Goal: Task Accomplishment & Management: Manage account settings

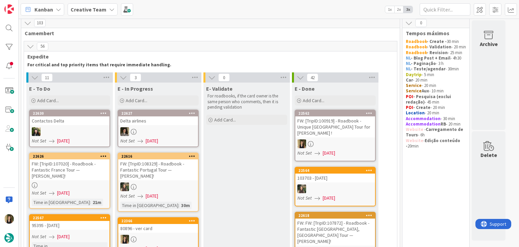
scroll to position [104, 0]
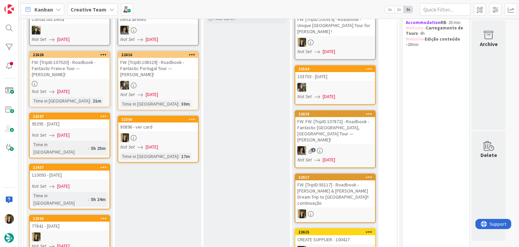
click at [170, 143] on div "Not Set 04/09/2025" at bounding box center [159, 146] width 78 height 7
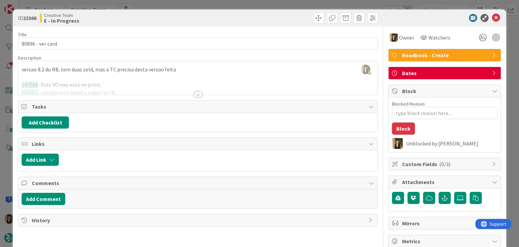
click at [197, 93] on div at bounding box center [197, 94] width 7 height 5
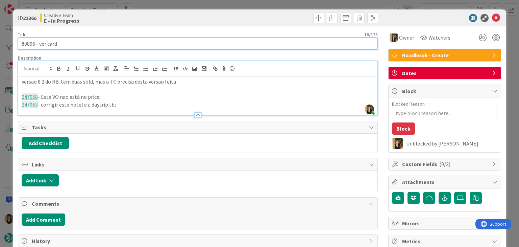
click at [31, 41] on input "80896 - ver card" at bounding box center [198, 44] width 360 height 12
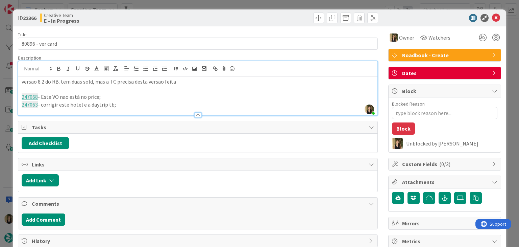
click at [182, 81] on p "versao 8.2 do RB. tem duas sold, mas a TC precisa desta versao feita" at bounding box center [198, 82] width 352 height 8
click at [26, 105] on link "247063" at bounding box center [30, 104] width 16 height 7
click at [60, 116] on link "https://appweb.tourtailors.com/sigav/#Voucher/view/254695" at bounding box center [50, 117] width 46 height 9
click at [123, 105] on p "247063 - corrigir este hotel e a daytrip tb;" at bounding box center [198, 105] width 352 height 8
click at [122, 105] on p "247063 - corrigir este hotel e a daytrip tb;" at bounding box center [198, 105] width 352 height 8
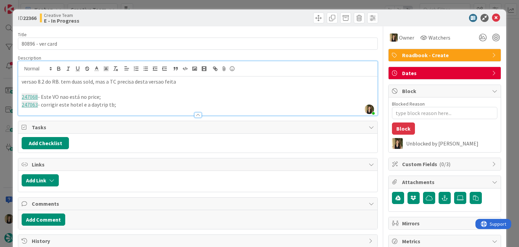
drag, startPoint x: 122, startPoint y: 105, endPoint x: 0, endPoint y: 105, distance: 121.7
click at [0, 105] on div "ID 22366 Creative Team E - In Progress Title 16 / 128 80896 - ver card Descript…" at bounding box center [259, 123] width 519 height 247
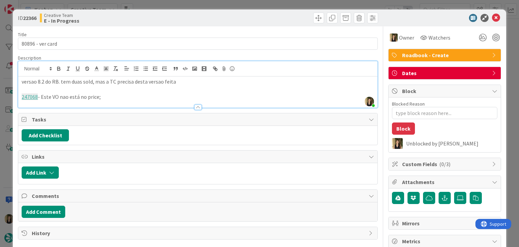
click at [28, 96] on link "247068" at bounding box center [30, 96] width 16 height 7
type textarea "x"
click at [32, 95] on link "247068" at bounding box center [30, 96] width 16 height 7
click at [64, 113] on div "Title 16 / 128 80896 - ver card Description Sofia Palma joined 2 m ago versao 8…" at bounding box center [198, 194] width 360 height 336
click at [113, 97] on p "247068 - Este VO nao está no price;" at bounding box center [198, 97] width 352 height 8
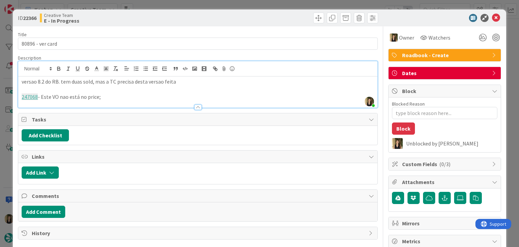
drag, startPoint x: 132, startPoint y: 98, endPoint x: 12, endPoint y: 98, distance: 120.0
click at [12, 98] on div "ID 22366 Creative Team E - In Progress Title 16 / 128 80896 - ver card Descript…" at bounding box center [259, 123] width 519 height 247
paste div
click at [39, 94] on p "273873 - Este Welcome está por confirmar e não está no price, é necessário colo…" at bounding box center [198, 97] width 352 height 8
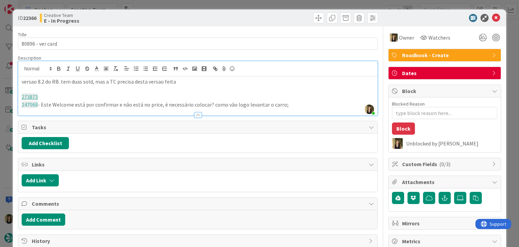
click at [61, 96] on p "273873" at bounding box center [198, 97] width 352 height 8
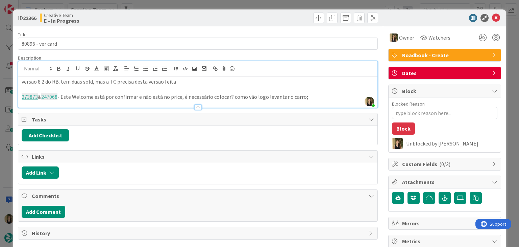
drag, startPoint x: 72, startPoint y: 96, endPoint x: 77, endPoint y: 95, distance: 4.8
click at [72, 96] on p "273873 & 247068 - Este Welcome está por confirmar e não está no price, é necess…" at bounding box center [198, 97] width 352 height 8
click at [82, 96] on p "273873 & 247068 - Estes Welcome está por confirmar e não está no price, é neces…" at bounding box center [198, 97] width 352 height 8
drag, startPoint x: 103, startPoint y: 93, endPoint x: 144, endPoint y: 80, distance: 42.9
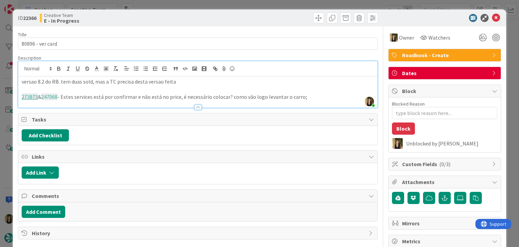
click at [103, 92] on div "versao 8.2 do RB. tem duas sold, mas a TC precisa desta versao feita 273873 & 2…" at bounding box center [197, 91] width 359 height 31
drag, startPoint x: 104, startPoint y: 96, endPoint x: 109, endPoint y: 88, distance: 9.2
click at [104, 96] on p "273873 & 247068 - Estes services está por confirmar e não está no price, é nece…" at bounding box center [198, 97] width 352 height 8
drag, startPoint x: 163, startPoint y: 97, endPoint x: 228, endPoint y: 76, distance: 67.7
click at [163, 96] on p "273873 & 247068 - Estes services estão por confirmar e não está no price, é nec…" at bounding box center [198, 97] width 352 height 8
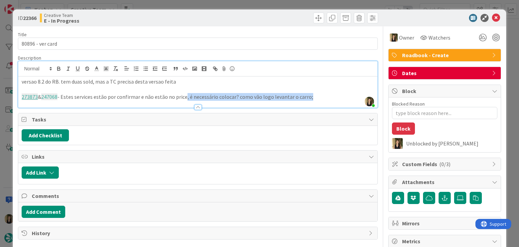
drag, startPoint x: 321, startPoint y: 94, endPoint x: 190, endPoint y: 94, distance: 131.2
click at [188, 95] on p "273873 & 247068 - Estes services estão por confirmar e não estão no price, é ne…" at bounding box center [198, 97] width 352 height 8
drag, startPoint x: 60, startPoint y: 96, endPoint x: 85, endPoint y: 88, distance: 25.9
click at [60, 95] on p "273873 & 247068 - Estes services estão por confirmar e não estão no price;" at bounding box center [198, 97] width 352 height 8
drag, startPoint x: 64, startPoint y: 95, endPoint x: 59, endPoint y: 96, distance: 5.2
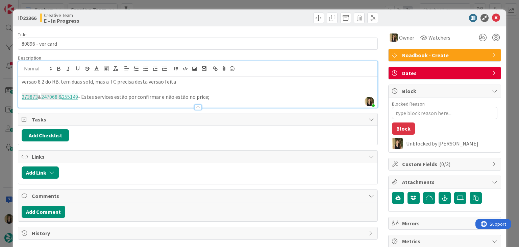
click at [59, 96] on span "247068 &" at bounding box center [51, 96] width 21 height 7
click at [115, 69] on icon "button" at bounding box center [116, 69] width 6 height 6
drag, startPoint x: 102, startPoint y: 95, endPoint x: 80, endPoint y: 99, distance: 22.7
click at [101, 95] on p "273873 & 247068 & 255149 - Estes services estão por confirmar e não estão no pr…" at bounding box center [198, 97] width 352 height 8
click at [75, 96] on link "255149" at bounding box center [69, 96] width 16 height 7
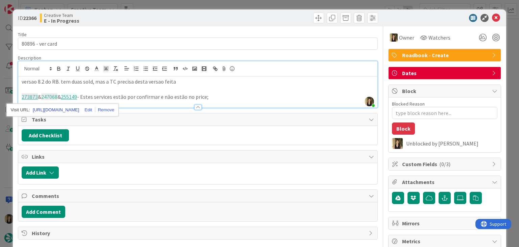
click at [78, 108] on link "https://appweb.tourtailors.com/sigav/#Voucher/view/262836" at bounding box center [56, 109] width 46 height 9
drag, startPoint x: 211, startPoint y: 97, endPoint x: 217, endPoint y: 95, distance: 7.0
click at [211, 96] on p "273873 & 247068 & 255149 - Estes services estão por confirmar e não estão no pr…" at bounding box center [198, 97] width 352 height 8
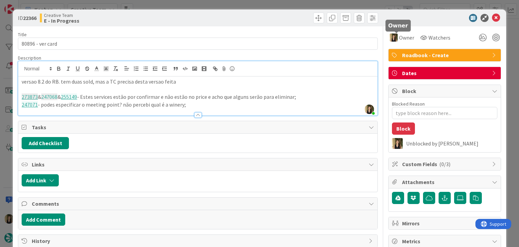
scroll to position [159, 0]
drag, startPoint x: 202, startPoint y: 103, endPoint x: 195, endPoint y: 99, distance: 8.5
click at [202, 103] on p "247071 - podes especificar o meeting point? não percebi qual é a winery;" at bounding box center [198, 105] width 352 height 8
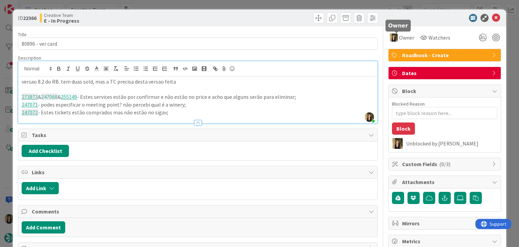
scroll to position [108, 0]
drag, startPoint x: 164, startPoint y: 114, endPoint x: 12, endPoint y: 96, distance: 152.8
click at [12, 96] on div "ID 22366 Creative Team E - In Progress Title 16 / 128 80896 - ver card Descript…" at bounding box center [259, 123] width 519 height 247
copy div "273873 & 247068 & 255149 - Estes services estão por confirmar e não estão no pr…"
click at [209, 3] on div "ID 22366 Creative Team E - In Progress Title 16 / 128 80896 - ver card Descript…" at bounding box center [259, 123] width 519 height 247
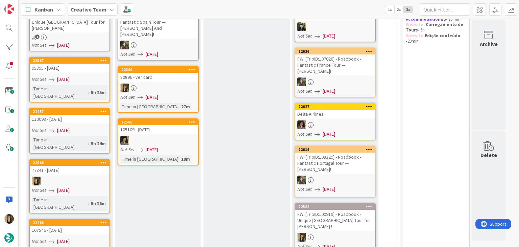
click at [166, 84] on div at bounding box center [158, 88] width 80 height 9
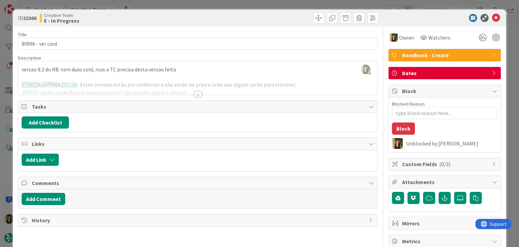
drag, startPoint x: 196, startPoint y: 93, endPoint x: 188, endPoint y: 91, distance: 8.0
click at [196, 93] on div at bounding box center [197, 94] width 7 height 5
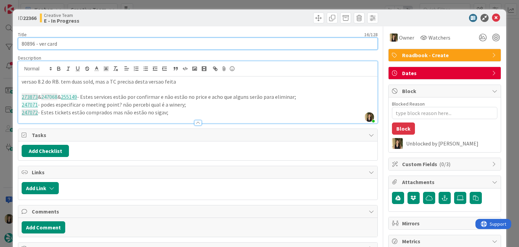
drag, startPoint x: 65, startPoint y: 45, endPoint x: 17, endPoint y: 46, distance: 47.7
click at [18, 46] on div "ID 22366 Creative Team E - In Progress Title 16 / 128 80896 - ver card Descript…" at bounding box center [259, 188] width 493 height 358
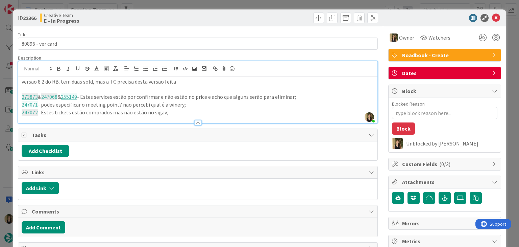
drag, startPoint x: 130, startPoint y: 20, endPoint x: 159, endPoint y: 6, distance: 32.1
click at [130, 19] on div "Creative Team E - In Progress" at bounding box center [118, 18] width 157 height 11
click at [165, 4] on div "ID 22366 Creative Team E - In Progress Title 16 / 128 80896 - ver card Descript…" at bounding box center [259, 123] width 519 height 247
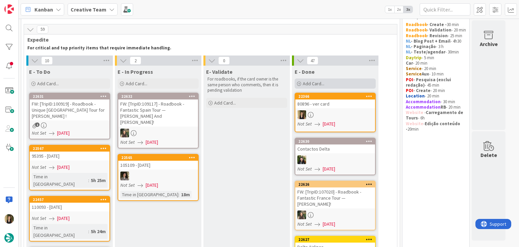
click at [339, 84] on div "Add Card..." at bounding box center [335, 83] width 81 height 10
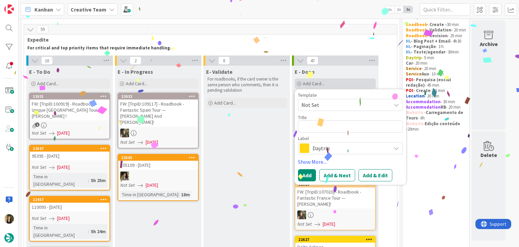
type textarea "x"
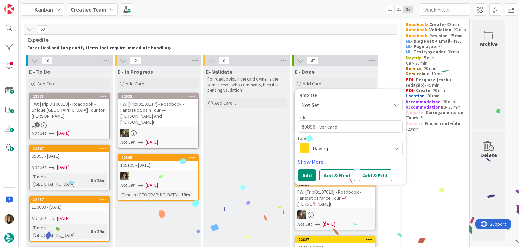
type textarea "80896 - ver card"
click at [331, 153] on div "Daytrip" at bounding box center [350, 148] width 105 height 12
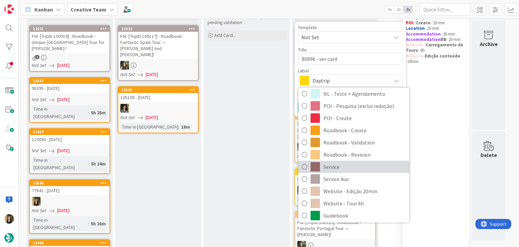
scroll to position [101, 0]
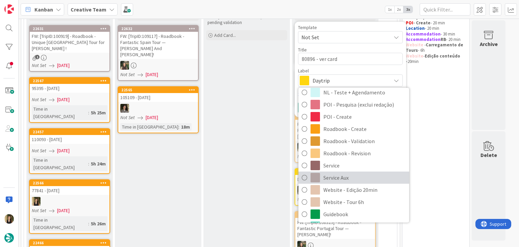
drag, startPoint x: 349, startPoint y: 174, endPoint x: 338, endPoint y: 134, distance: 41.0
click at [348, 173] on span "Service Aux" at bounding box center [365, 178] width 82 height 10
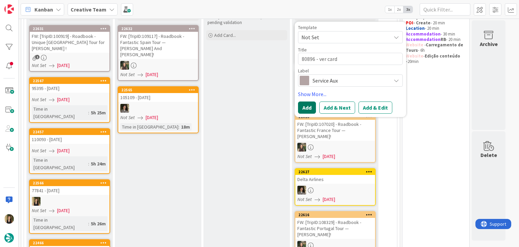
click at [307, 105] on button "Add" at bounding box center [307, 107] width 18 height 12
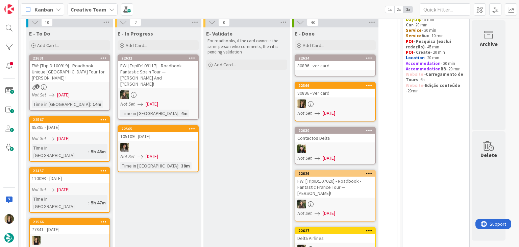
scroll to position [20, 0]
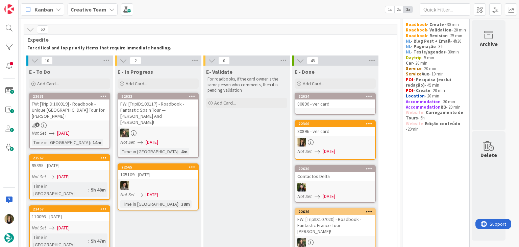
click at [334, 98] on div "22634" at bounding box center [335, 96] width 80 height 6
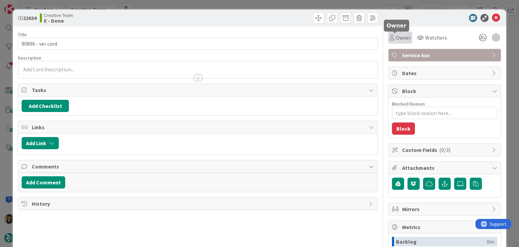
click at [397, 37] on span "Owner" at bounding box center [403, 37] width 15 height 8
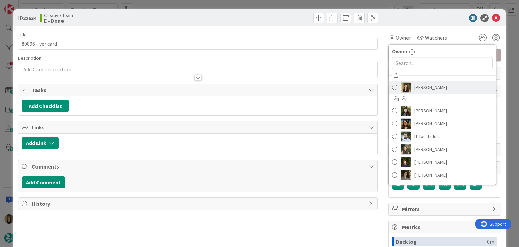
drag, startPoint x: 418, startPoint y: 87, endPoint x: 325, endPoint y: 42, distance: 103.7
click at [418, 87] on span "[PERSON_NAME]" at bounding box center [430, 87] width 33 height 10
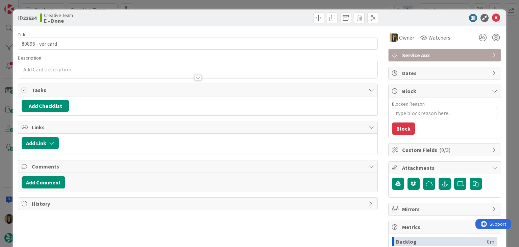
drag, startPoint x: 290, startPoint y: 13, endPoint x: 285, endPoint y: 4, distance: 10.3
click at [288, 11] on div "ID 22634 Creative Team E - Done" at bounding box center [259, 17] width 493 height 17
click at [285, 2] on div "ID 22634 Creative Team E - Done Title 16 / 128 80896 - ver card Description Own…" at bounding box center [259, 123] width 519 height 247
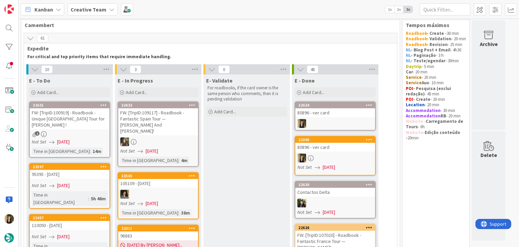
scroll to position [112, 0]
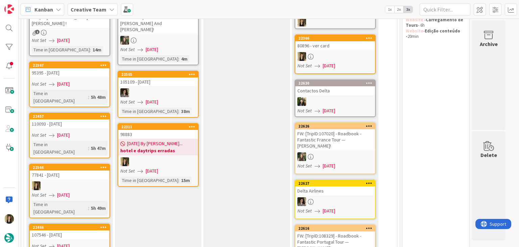
click at [185, 157] on div at bounding box center [158, 161] width 80 height 9
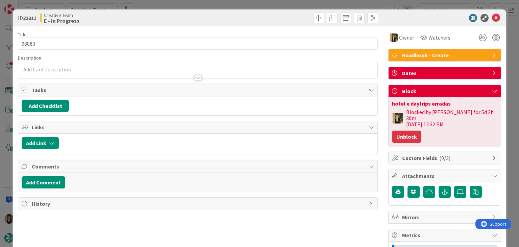
click at [407, 132] on button "Unblock" at bounding box center [406, 137] width 29 height 12
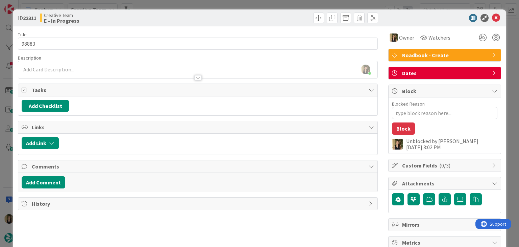
click at [183, 21] on div "Creative Team E - In Progress" at bounding box center [118, 18] width 157 height 11
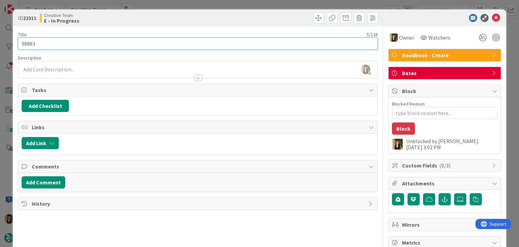
click at [30, 43] on input "98883" at bounding box center [198, 44] width 360 height 12
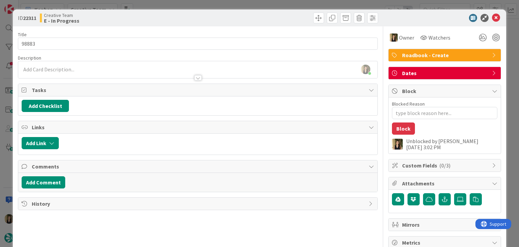
drag, startPoint x: 179, startPoint y: 19, endPoint x: 181, endPoint y: 9, distance: 10.0
click at [179, 18] on div "Creative Team E - In Progress" at bounding box center [118, 18] width 157 height 11
click at [180, 4] on div "ID 22311 Creative Team E - In Progress Title 5 / 128 98883 Description Sofia Pa…" at bounding box center [259, 123] width 519 height 247
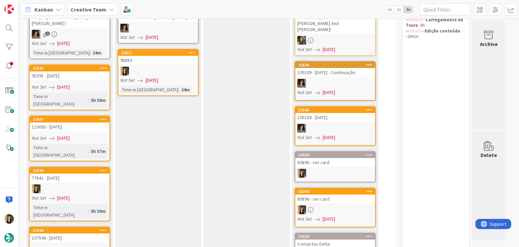
click at [186, 75] on link "22311 98883 Not Set 03/09/2025 Time in Column : 24m" at bounding box center [158, 72] width 81 height 47
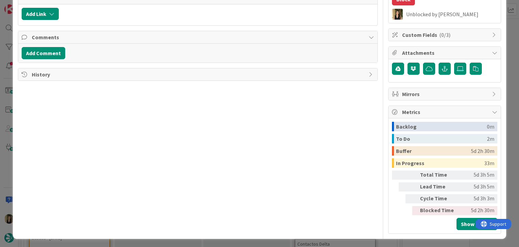
type textarea "x"
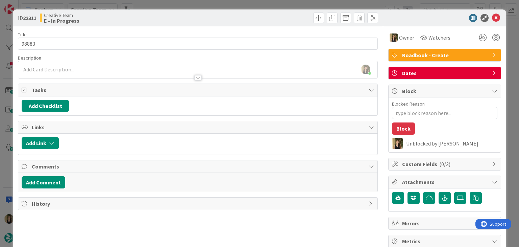
click at [106, 72] on div at bounding box center [197, 74] width 359 height 7
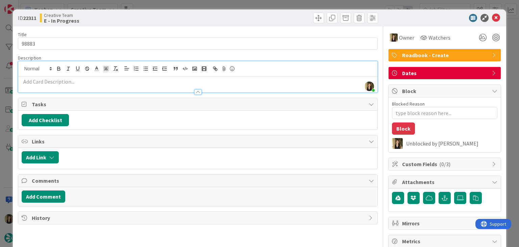
click at [110, 80] on p at bounding box center [198, 82] width 352 height 8
paste div
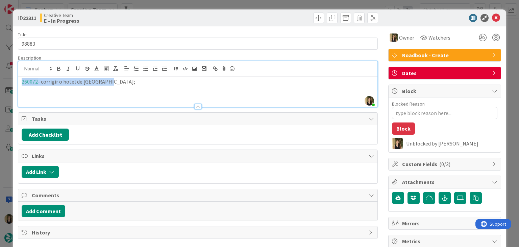
drag, startPoint x: 125, startPoint y: 82, endPoint x: 8, endPoint y: 84, distance: 117.0
click at [9, 84] on div "ID 22311 Creative Team E - In Progress Title 5 / 128 98883 Description Sofia Pa…" at bounding box center [259, 123] width 519 height 247
copy p "260072 - corrigir o hotel de Taormina;"
drag, startPoint x: 172, startPoint y: 13, endPoint x: 181, endPoint y: 0, distance: 16.0
click at [172, 13] on div "Creative Team E - In Progress" at bounding box center [118, 18] width 157 height 11
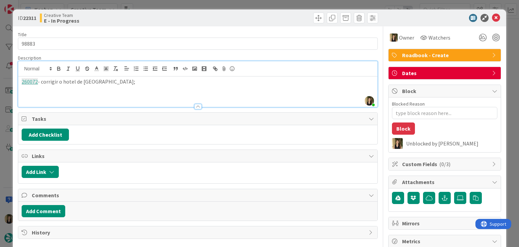
click at [184, 4] on div "ID 22311 Creative Team E - In Progress Title 5 / 128 98883 Description Sofia Pa…" at bounding box center [259, 123] width 519 height 247
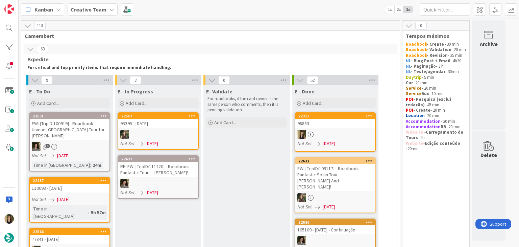
drag, startPoint x: 279, startPoint y: 154, endPoint x: 277, endPoint y: 151, distance: 3.5
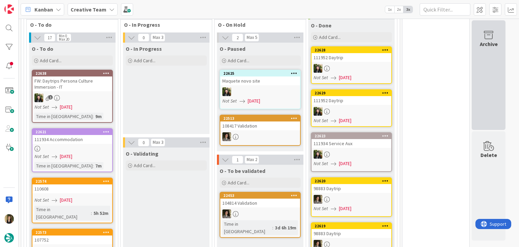
scroll to position [620, 0]
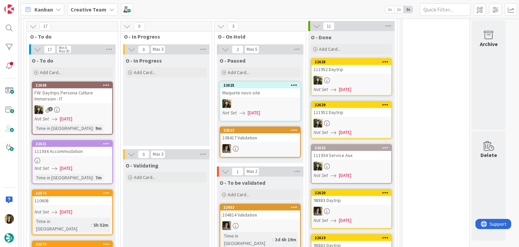
click at [109, 158] on div at bounding box center [72, 161] width 80 height 6
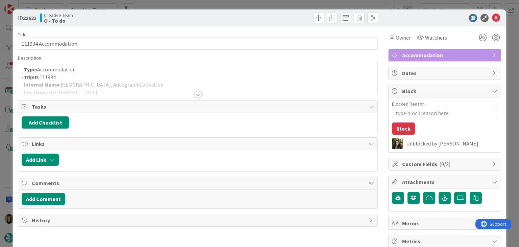
click at [257, 3] on div "ID 22621 Creative Team O - To do Title 20 / 128 111934 Accommodation Descriptio…" at bounding box center [259, 123] width 519 height 247
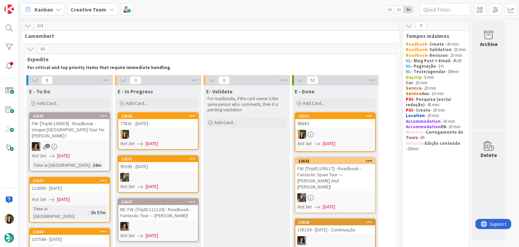
click at [174, 134] on div at bounding box center [158, 134] width 80 height 9
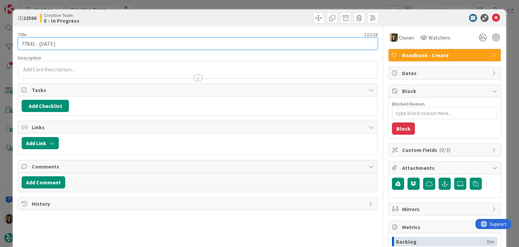
click at [29, 42] on input "77841 - 6oct" at bounding box center [198, 44] width 360 height 12
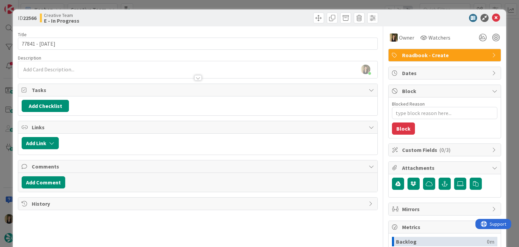
type textarea "x"
click at [96, 68] on div "Sofia Palma joined 7 m ago" at bounding box center [197, 69] width 359 height 17
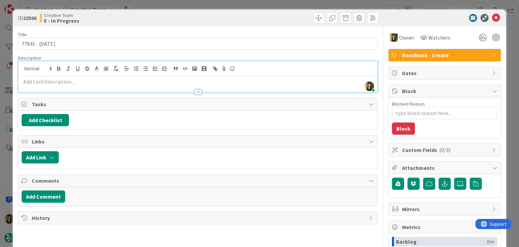
drag, startPoint x: 97, startPoint y: 81, endPoint x: 103, endPoint y: 81, distance: 6.4
click at [102, 81] on p at bounding box center [198, 82] width 352 height 8
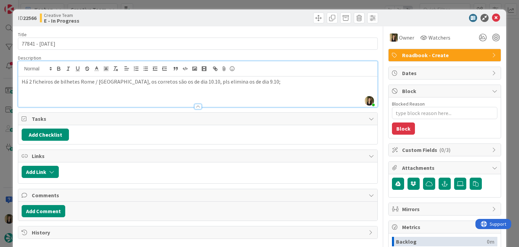
drag, startPoint x: 230, startPoint y: 19, endPoint x: 226, endPoint y: 10, distance: 9.7
click at [230, 18] on div at bounding box center [289, 18] width 179 height 11
click at [261, 84] on p "Há 2 ficheiros de bilhetes Rome / Florence, os corretos são os de dia 10.10, pl…" at bounding box center [198, 82] width 352 height 8
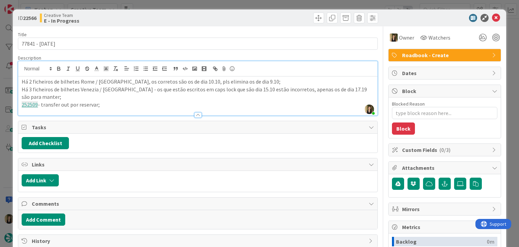
drag, startPoint x: 109, startPoint y: 98, endPoint x: 11, endPoint y: 82, distance: 99.0
click at [11, 82] on div "ID 22566 Creative Team E - In Progress Title 12 / 128 77841 - 6oct Description …" at bounding box center [259, 123] width 519 height 247
copy div "Há 2 ficheiros de bilhetes Rome / Florence, os corretos são os de dia 10.10, pl…"
drag, startPoint x: 195, startPoint y: 21, endPoint x: 194, endPoint y: 6, distance: 14.9
click at [193, 20] on div "ID 22566 Creative Team E - In Progress" at bounding box center [198, 18] width 360 height 11
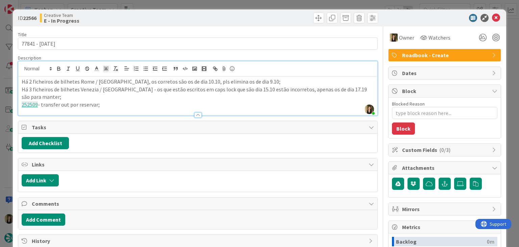
click at [194, 3] on div "ID 22566 Creative Team E - In Progress Title 12 / 128 77841 - 6oct Description …" at bounding box center [259, 123] width 519 height 247
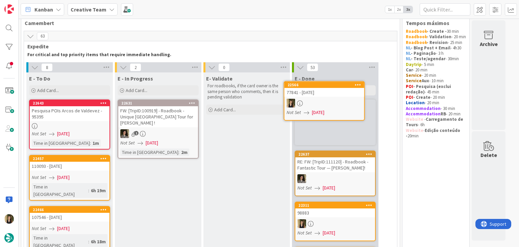
scroll to position [10, 0]
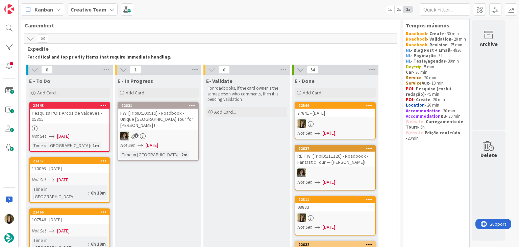
click at [353, 125] on div at bounding box center [335, 123] width 80 height 9
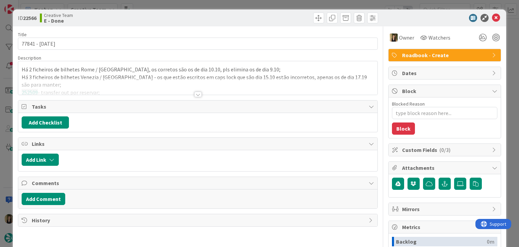
click at [278, 15] on div at bounding box center [289, 18] width 179 height 11
click at [277, 6] on div "ID 22566 Creative Team E - Done Title 12 / 128 77841 - 6oct Description Há 2 fi…" at bounding box center [259, 123] width 519 height 247
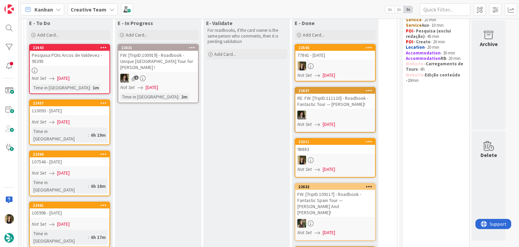
scroll to position [78, 0]
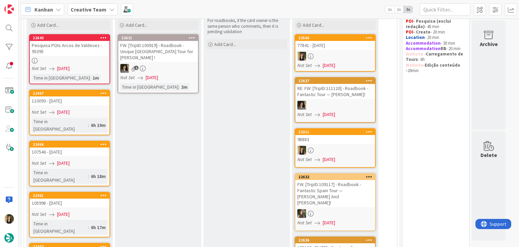
click at [96, 109] on div "Not Set [DATE]" at bounding box center [71, 112] width 78 height 7
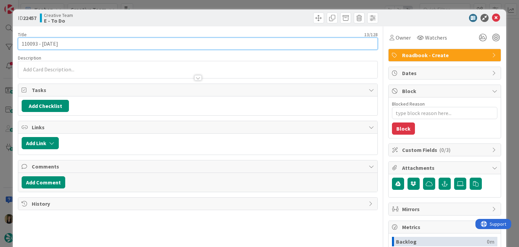
click at [25, 44] on input "110093 - [DATE]" at bounding box center [198, 44] width 360 height 12
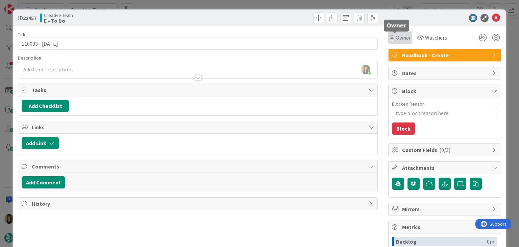
click at [396, 40] on span "Owner" at bounding box center [403, 37] width 15 height 8
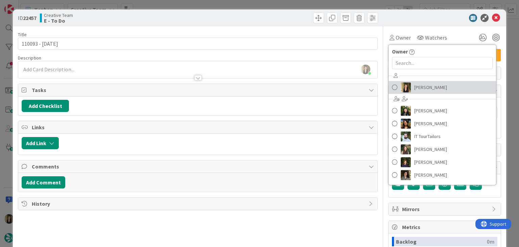
click at [414, 83] on span "[PERSON_NAME]" at bounding box center [430, 87] width 33 height 10
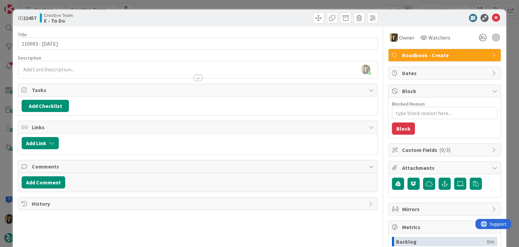
drag, startPoint x: 281, startPoint y: 14, endPoint x: 278, endPoint y: 9, distance: 5.6
click at [280, 13] on div at bounding box center [289, 18] width 179 height 11
click at [276, 5] on div "ID 22457 Creative Team E - To Do Title 13 / 128 110093 - 6oct Description Sofia…" at bounding box center [259, 123] width 519 height 247
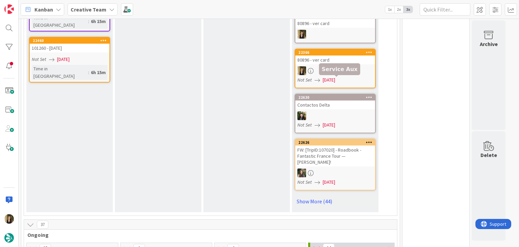
scroll to position [406, 0]
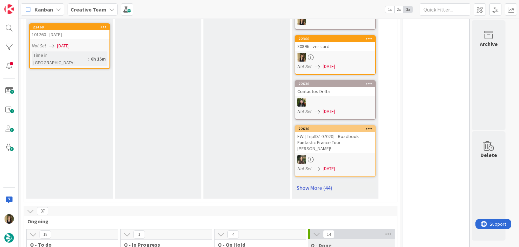
click at [331, 182] on link "Show More (44)" at bounding box center [335, 187] width 81 height 11
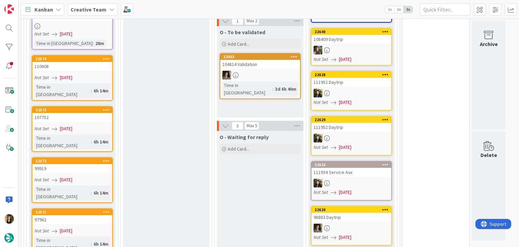
scroll to position [3077, 0]
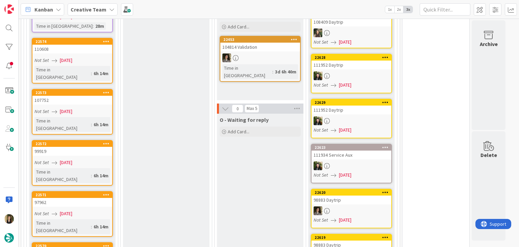
drag, startPoint x: 331, startPoint y: 222, endPoint x: 343, endPoint y: 200, distance: 25.0
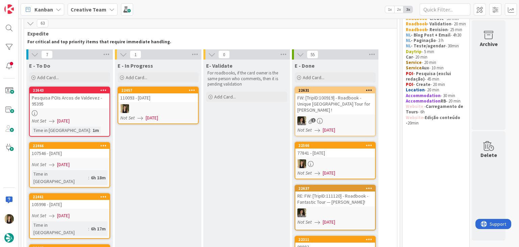
scroll to position [5, 0]
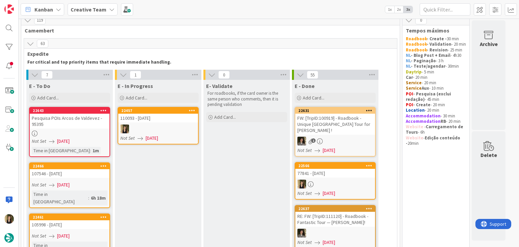
click at [187, 126] on div at bounding box center [158, 128] width 80 height 9
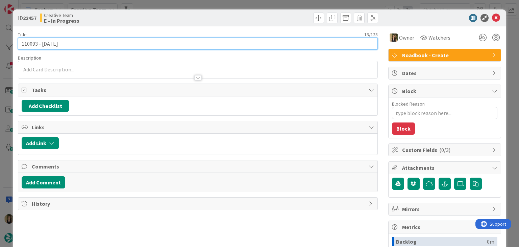
click at [31, 43] on input "110093 - [DATE]" at bounding box center [198, 44] width 360 height 12
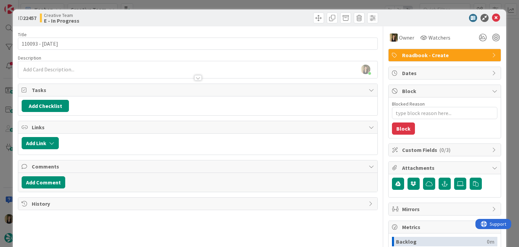
type textarea "x"
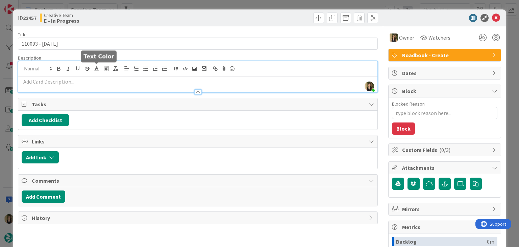
click at [100, 68] on div "Sofia Palma joined 5 m ago" at bounding box center [197, 76] width 359 height 31
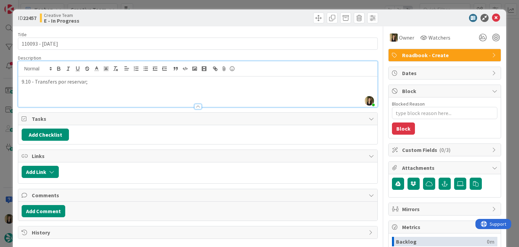
click at [163, 0] on div "ID 22457 Creative Team E - In Progress Title 13 / 128 110093 - 6oct Description…" at bounding box center [259, 123] width 519 height 247
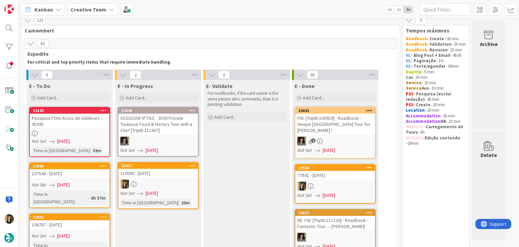
click at [169, 177] on link "22457 110093 - 6oct Not Set 08/09/2025 Time in Column : 20m" at bounding box center [158, 185] width 81 height 47
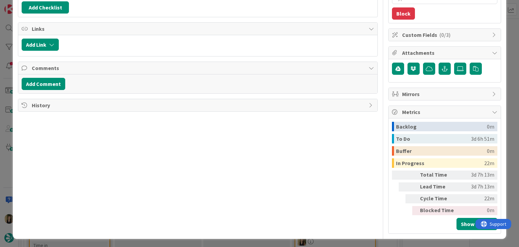
type textarea "x"
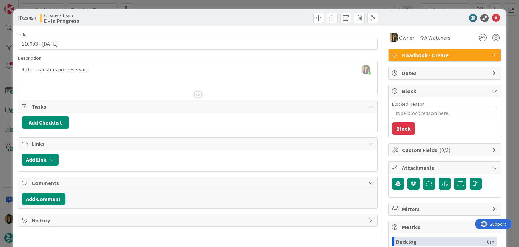
click at [31, 67] on div "Sofia Palma just joined 9.10 - Transfers por reservar;" at bounding box center [197, 77] width 359 height 33
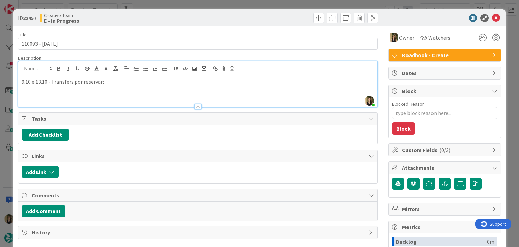
click at [190, 17] on div "Creative Team E - In Progress" at bounding box center [118, 18] width 157 height 11
click at [137, 81] on p "9.10 e 13.10 - Transfers por reservar;" at bounding box center [198, 82] width 352 height 8
click at [180, 15] on div "Creative Team E - In Progress" at bounding box center [118, 18] width 157 height 11
click at [180, 7] on div "ID 22457 Creative Team E - In Progress Title 13 / 128 110093 - 6oct Description…" at bounding box center [259, 123] width 519 height 247
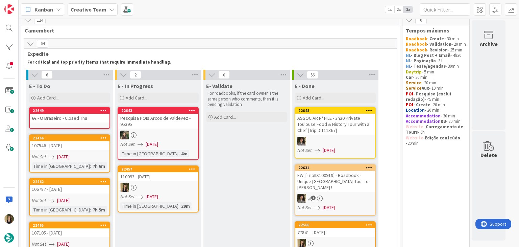
click at [176, 176] on div "110093 - [DATE]" at bounding box center [158, 176] width 80 height 9
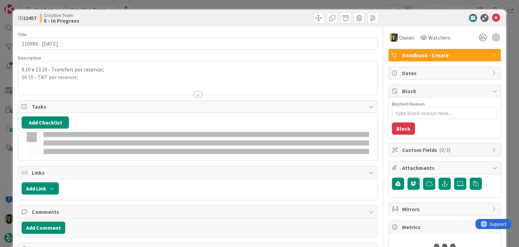
type textarea "x"
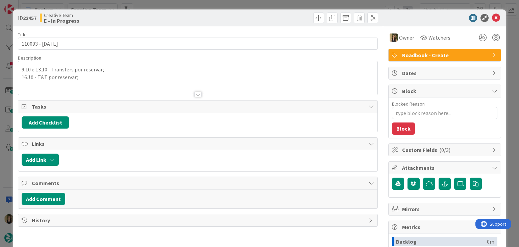
click at [203, 12] on div "ID 22457 Creative Team E - In Progress" at bounding box center [259, 17] width 493 height 17
click at [202, 6] on div "ID 22457 Creative Team E - In Progress Title 13 / 128 110093 - 6oct Description…" at bounding box center [259, 123] width 519 height 247
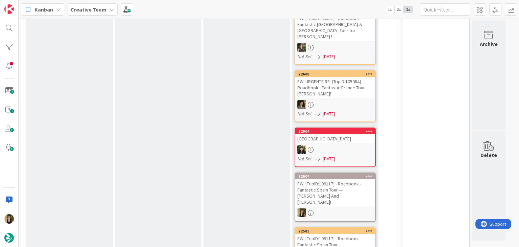
scroll to position [1730, 0]
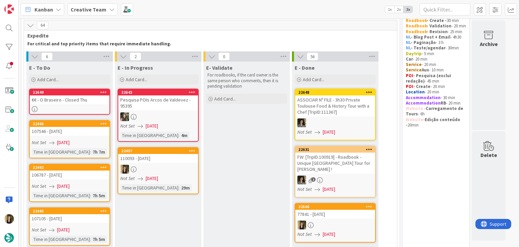
scroll to position [11, 0]
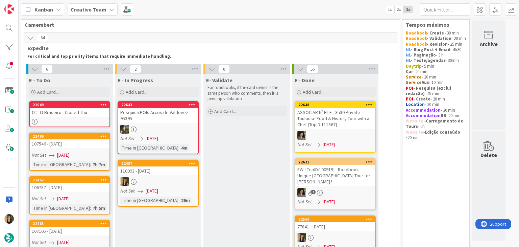
click at [185, 174] on link "22457 110093 - 6oct Not Set 08/09/2025 Time in Column : 29m" at bounding box center [158, 183] width 81 height 47
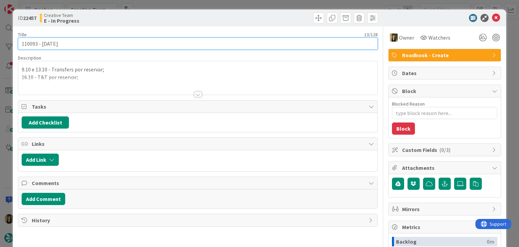
drag, startPoint x: 83, startPoint y: 44, endPoint x: 9, endPoint y: 46, distance: 74.1
click at [9, 46] on div "ID 22457 Creative Team E - In Progress Title 13 / 128 110093 - 6oct Description…" at bounding box center [259, 123] width 519 height 247
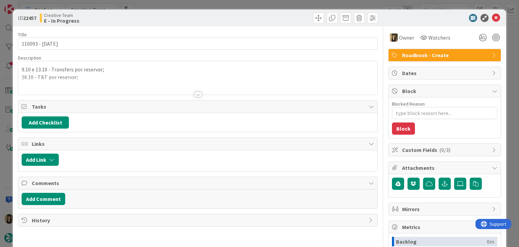
drag, startPoint x: 182, startPoint y: 21, endPoint x: 180, endPoint y: 8, distance: 12.3
click at [180, 19] on div "Creative Team E - In Progress" at bounding box center [118, 18] width 157 height 11
click at [180, 5] on div "ID 22457 Creative Team E - In Progress Title 13 / 128 110093 - 6oct Description…" at bounding box center [259, 123] width 519 height 247
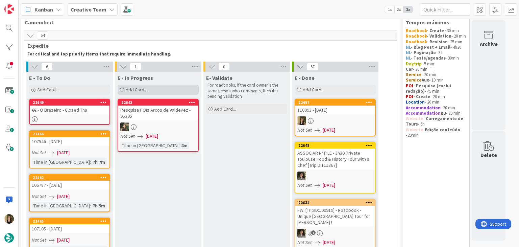
click at [182, 86] on div "Add Card..." at bounding box center [158, 90] width 81 height 10
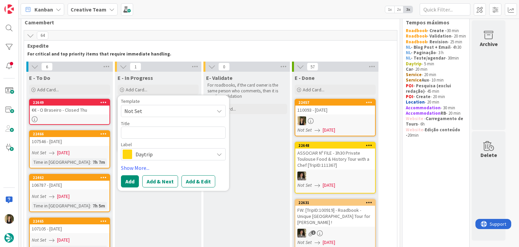
type textarea "x"
type textarea "110093 - [DATE]"
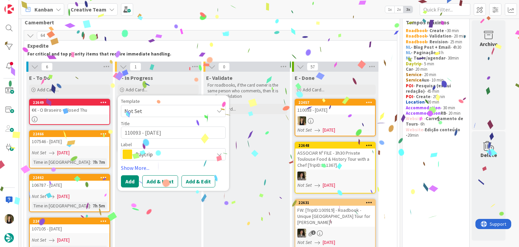
type textarea "x"
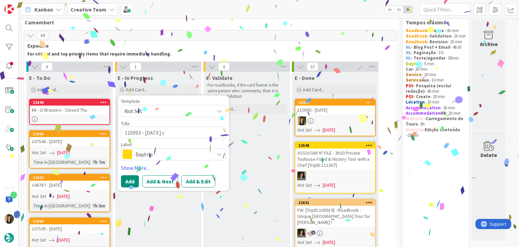
type textarea "110093 - 6oct co"
type textarea "x"
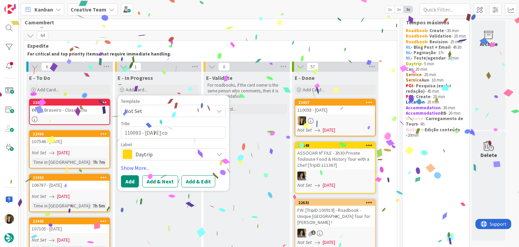
type textarea "110093 - 6oct con"
type textarea "x"
type textarea "110093 - 6oct conti"
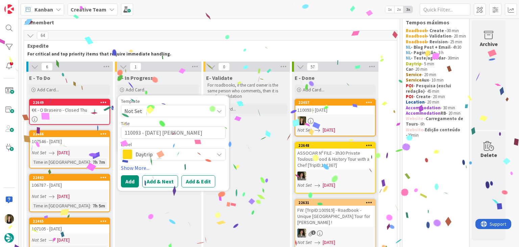
type textarea "x"
type textarea "110093 - 6oct contin"
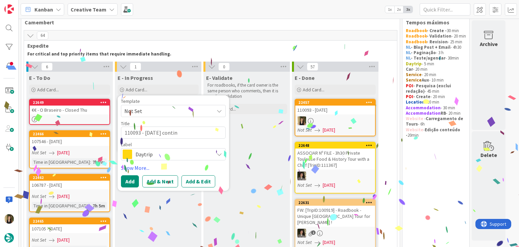
type textarea "x"
type textarea "110093 - 6oct continu"
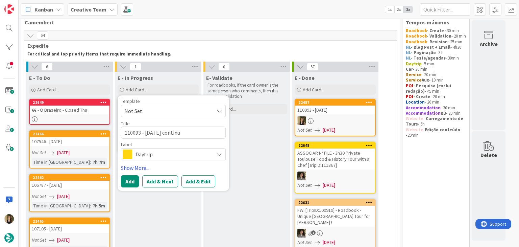
type textarea "x"
type textarea "110093 - 6oct continua"
type textarea "x"
type textarea "110093 - 6oct continuaç"
type textarea "x"
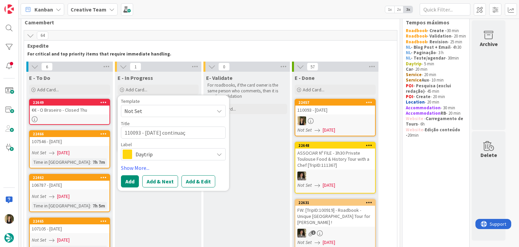
type textarea "110093 - 6oct continuaçã"
type textarea "x"
type textarea "110093 - [DATE] continuação"
click at [192, 150] on span "Daytrip" at bounding box center [173, 153] width 75 height 9
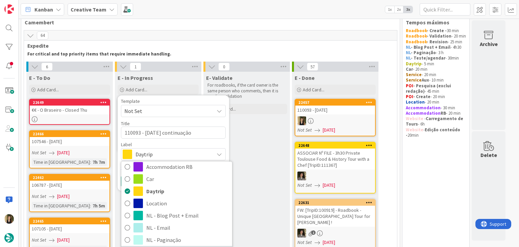
scroll to position [101, 0]
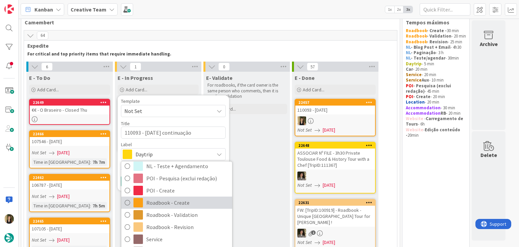
click at [166, 205] on span "Roadbook - Create" at bounding box center [187, 203] width 82 height 10
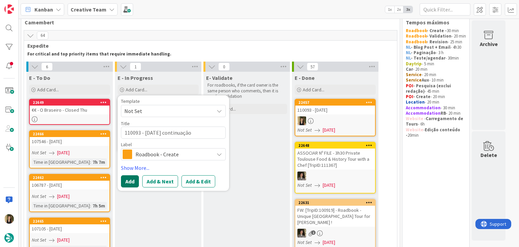
click at [133, 175] on button "Add" at bounding box center [130, 181] width 18 height 12
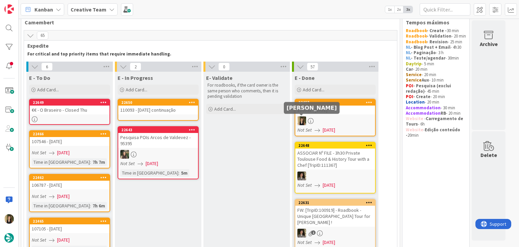
click at [341, 122] on div at bounding box center [335, 120] width 80 height 9
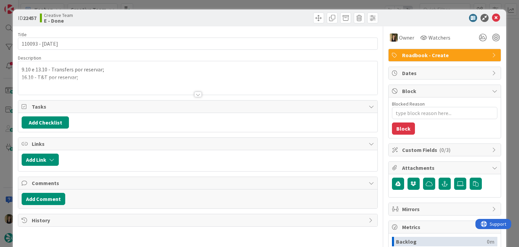
drag, startPoint x: 151, startPoint y: 86, endPoint x: 98, endPoint y: 94, distance: 54.0
click at [150, 86] on div at bounding box center [197, 85] width 359 height 17
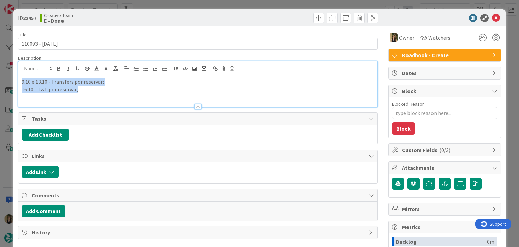
drag, startPoint x: 88, startPoint y: 92, endPoint x: 7, endPoint y: 80, distance: 82.0
click at [8, 81] on div "ID 22457 Creative Team E - Done Title 13 / 128 110093 - 6oct Description 9.10 e…" at bounding box center [259, 123] width 519 height 247
copy div "9.10 e 13.10 - Transfers por reservar; 16.10 - T&T por reservar;"
drag, startPoint x: 247, startPoint y: 17, endPoint x: 247, endPoint y: 9, distance: 7.5
click at [247, 17] on div at bounding box center [289, 18] width 179 height 11
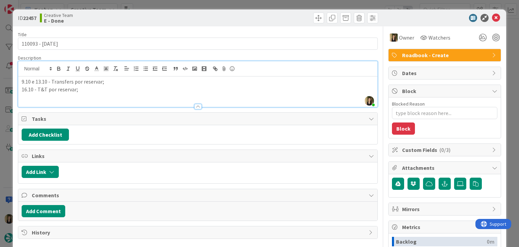
drag, startPoint x: 246, startPoint y: 5, endPoint x: 215, endPoint y: 69, distance: 71.5
click at [246, 5] on div "ID 22457 Creative Team E - Done Title 13 / 128 110093 - 6oct Description Sofia …" at bounding box center [259, 123] width 519 height 247
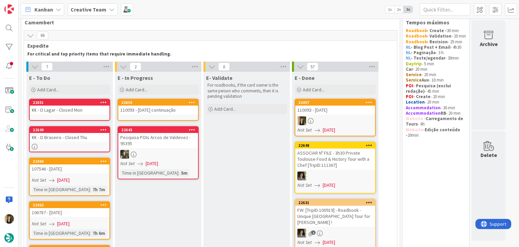
click at [169, 116] on link "22650 110093 - 6oct continuação" at bounding box center [158, 110] width 81 height 22
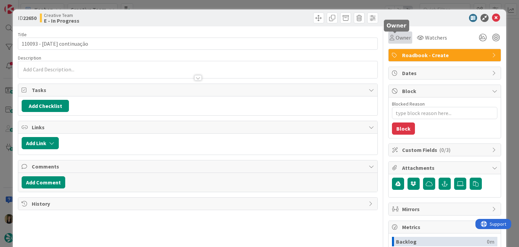
click at [396, 39] on span "Owner" at bounding box center [403, 37] width 15 height 8
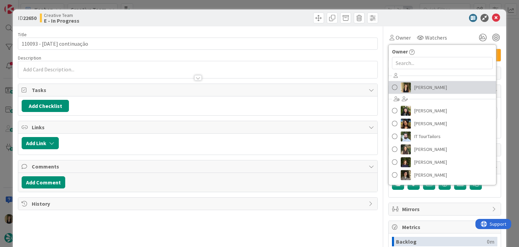
drag, startPoint x: 420, startPoint y: 86, endPoint x: 401, endPoint y: 78, distance: 20.0
click at [419, 86] on span "[PERSON_NAME]" at bounding box center [430, 87] width 33 height 10
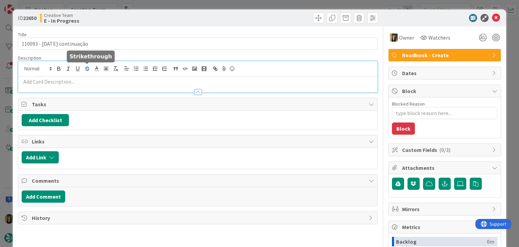
drag, startPoint x: 89, startPoint y: 68, endPoint x: 87, endPoint y: 72, distance: 4.9
click at [89, 69] on div at bounding box center [197, 76] width 359 height 31
click at [80, 79] on p at bounding box center [198, 82] width 352 height 8
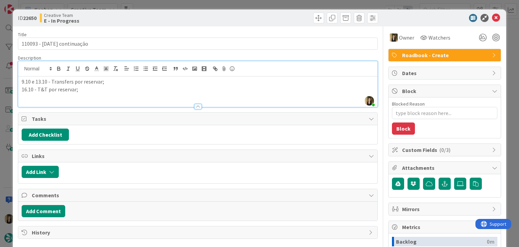
click at [177, 20] on div "Creative Team E - In Progress" at bounding box center [118, 18] width 157 height 11
click at [179, 6] on div "ID 22650 Creative Team E - In Progress Title 25 / 128 110093 - 6oct continuação…" at bounding box center [259, 123] width 519 height 247
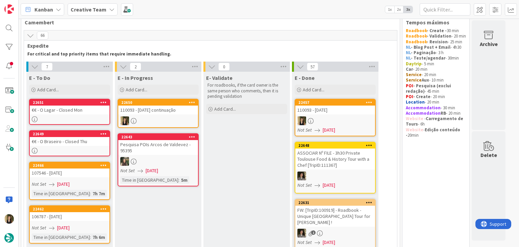
click at [158, 110] on div "110093 - [DATE] continuação" at bounding box center [158, 109] width 80 height 9
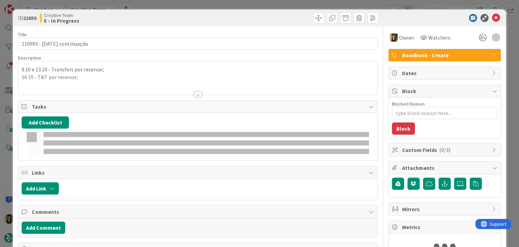
drag, startPoint x: 108, startPoint y: 88, endPoint x: 73, endPoint y: 92, distance: 35.3
click at [108, 88] on div at bounding box center [197, 85] width 359 height 17
type textarea "x"
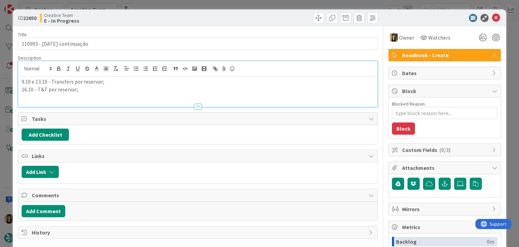
click at [34, 88] on p "16.10 - T&T por reservar;" at bounding box center [198, 90] width 352 height 8
click at [180, 17] on div "Creative Team E - In Progress" at bounding box center [118, 18] width 157 height 11
click at [185, 2] on div "ID 22650 Creative Team E - In Progress Title 25 / 128 110093 - 6oct continuação…" at bounding box center [259, 123] width 519 height 247
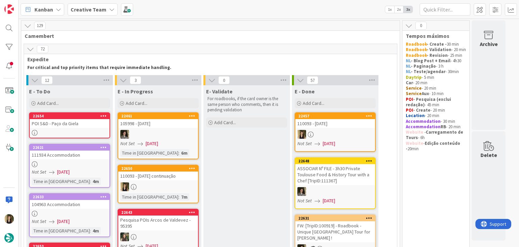
click at [31, 46] on icon at bounding box center [30, 48] width 7 height 7
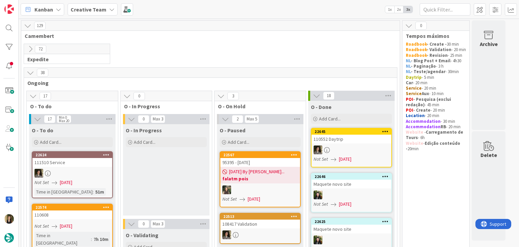
click at [29, 44] on div "72" at bounding box center [67, 49] width 86 height 10
click at [30, 49] on icon at bounding box center [30, 48] width 7 height 7
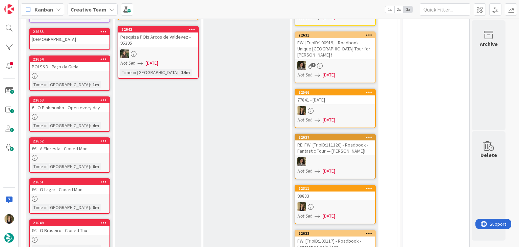
scroll to position [61, 0]
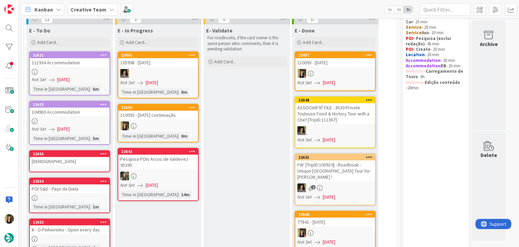
click at [109, 80] on div "Not Set [DATE]" at bounding box center [71, 79] width 78 height 7
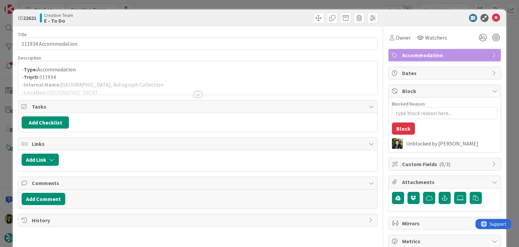
click at [191, 93] on div at bounding box center [197, 85] width 359 height 17
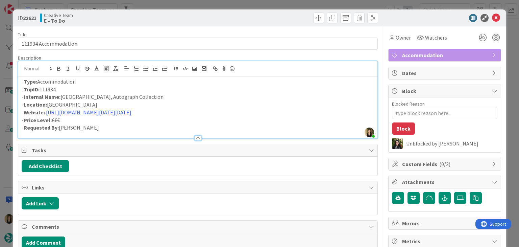
click at [197, 4] on div "ID 22621 Creative Team E - To Do Title 20 / 128 111934 Accommodation Descriptio…" at bounding box center [259, 123] width 519 height 247
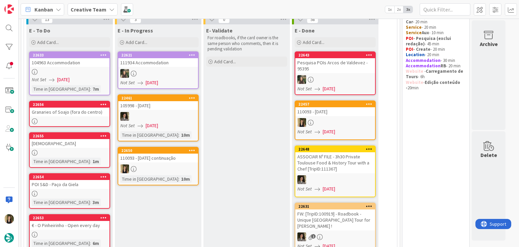
click at [175, 161] on link "22650 110093 - 6oct continuação Time in Column : 10m" at bounding box center [158, 166] width 81 height 39
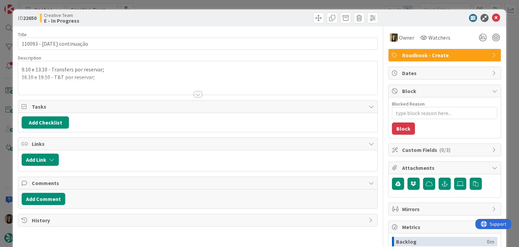
type textarea "x"
click at [95, 68] on p "9.10 e 13.10 - Transfers por reservar;" at bounding box center [198, 70] width 352 height 8
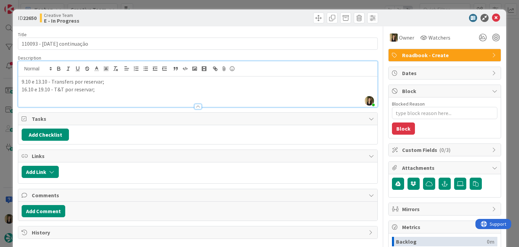
click at [52, 87] on p "16.10 e 19.10 - T&T por reservar;" at bounding box center [198, 90] width 352 height 8
click at [189, 14] on div "Creative Team E - In Progress" at bounding box center [118, 18] width 157 height 11
click at [186, 6] on div "ID 22650 Creative Team E - In Progress Title 25 / 128 110093 - 6oct continuação…" at bounding box center [259, 123] width 519 height 247
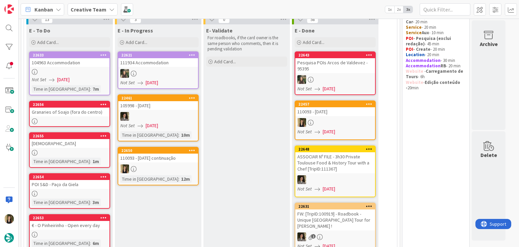
click at [85, 78] on div "Not Set [DATE]" at bounding box center [71, 79] width 78 height 7
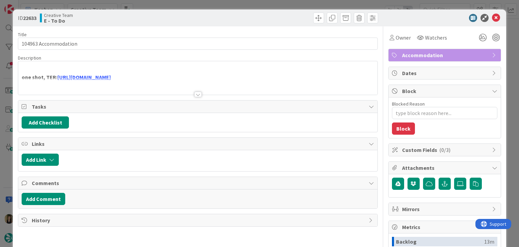
click at [196, 92] on div at bounding box center [197, 94] width 7 height 5
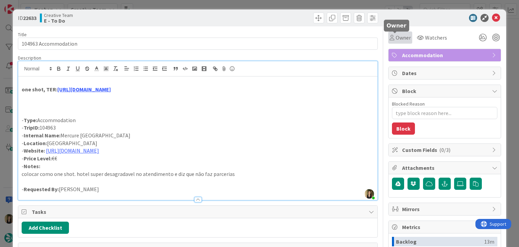
drag, startPoint x: 400, startPoint y: 40, endPoint x: 403, endPoint y: 44, distance: 4.4
click at [400, 40] on span "Owner" at bounding box center [403, 37] width 15 height 8
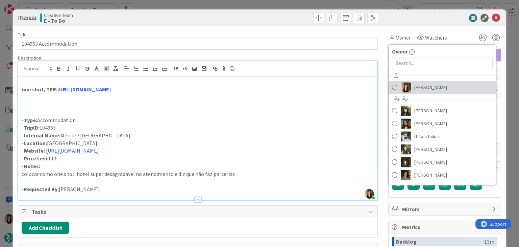
drag, startPoint x: 429, startPoint y: 86, endPoint x: 339, endPoint y: 54, distance: 95.2
click at [429, 86] on span "[PERSON_NAME]" at bounding box center [430, 87] width 33 height 10
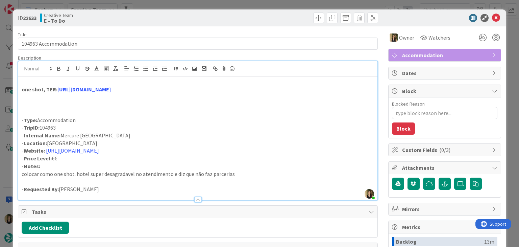
drag, startPoint x: 241, startPoint y: 15, endPoint x: 238, endPoint y: 11, distance: 4.7
click at [240, 15] on div at bounding box center [289, 18] width 179 height 11
click at [237, 5] on div "ID 22633 Creative Team E - To Do Title 20 / 128 104963 Accommodation Descriptio…" at bounding box center [259, 123] width 519 height 247
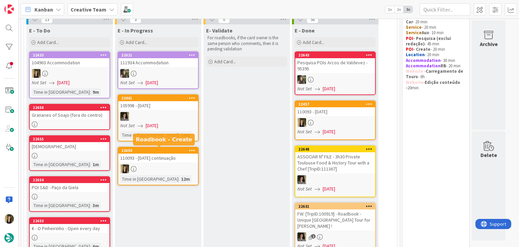
click at [184, 159] on div "110093 - [DATE] continuação" at bounding box center [158, 157] width 80 height 9
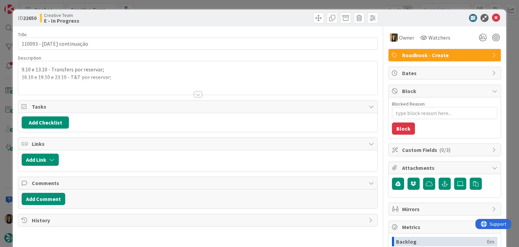
click at [195, 95] on div at bounding box center [197, 94] width 7 height 5
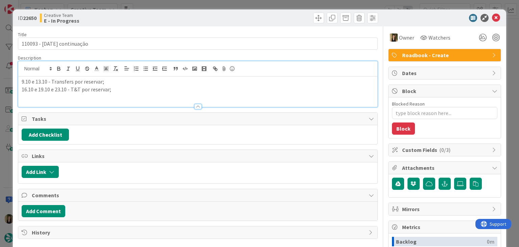
click at [192, 19] on div "Creative Team E - In Progress" at bounding box center [118, 18] width 157 height 11
drag, startPoint x: 186, startPoint y: 14, endPoint x: 184, endPoint y: 9, distance: 5.0
click at [184, 12] on div "ID 22650 Creative Team E - In Progress" at bounding box center [259, 17] width 493 height 17
click at [182, 5] on div "ID 22650 Creative Team E - In Progress Title 25 / 128 110093 - 6oct continuação…" at bounding box center [259, 123] width 519 height 247
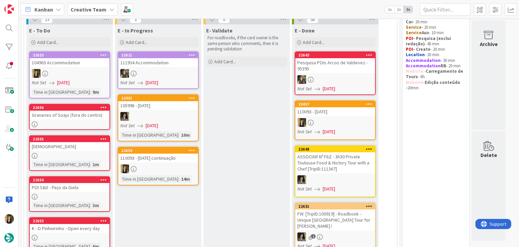
click at [187, 164] on div at bounding box center [158, 168] width 80 height 9
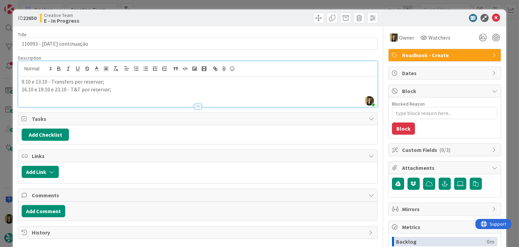
click at [110, 74] on div "Sofia Palma just joined 9.10 e 13.10 - Transfers por reservar; 16.10 e 19.10 e …" at bounding box center [197, 84] width 359 height 46
drag, startPoint x: 118, startPoint y: 93, endPoint x: 11, endPoint y: 81, distance: 108.2
click at [11, 81] on div "ID 22650 Creative Team E - In Progress Title 25 / 128 110093 - 6oct continuação…" at bounding box center [259, 123] width 519 height 247
copy div "9.10 e 13.10 - Transfers por reservar; 16.10 e 19.10 e 23.10 - T&T por reservar;"
drag, startPoint x: 166, startPoint y: 22, endPoint x: 166, endPoint y: 9, distance: 13.5
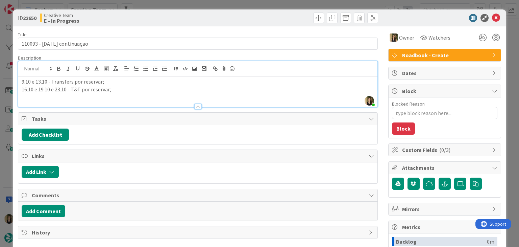
click at [166, 22] on div "Creative Team E - In Progress" at bounding box center [118, 18] width 157 height 11
click at [166, 6] on div "ID 22650 Creative Team E - In Progress Title 25 / 128 110093 - 6oct continuação…" at bounding box center [259, 123] width 519 height 247
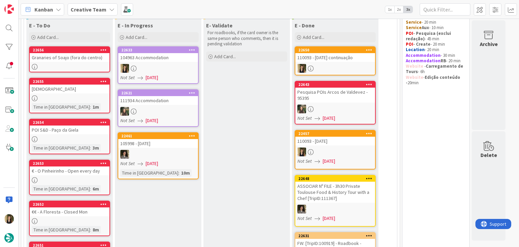
scroll to position [34, 0]
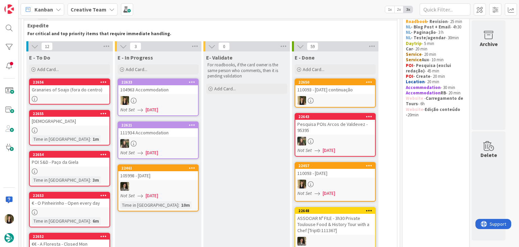
click at [346, 140] on div at bounding box center [335, 141] width 80 height 9
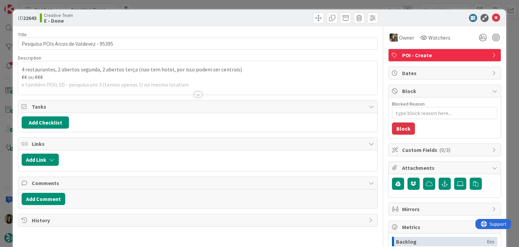
click at [194, 94] on div at bounding box center [197, 94] width 7 height 5
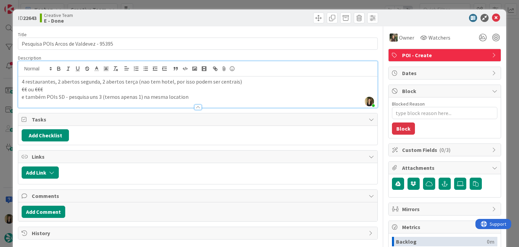
click at [271, 4] on div "ID 22643 Creative Team E - Done Title 39 / 128 Pesquisa POIs Arcos de Valdevez …" at bounding box center [259, 123] width 519 height 247
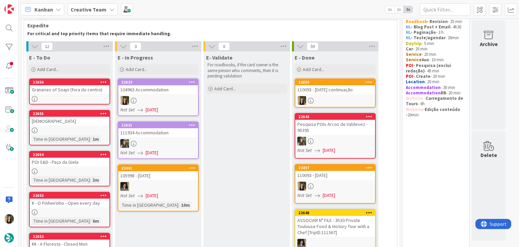
drag, startPoint x: 260, startPoint y: 147, endPoint x: 252, endPoint y: 148, distance: 7.8
click at [172, 91] on div "104963 Accommodation" at bounding box center [158, 89] width 80 height 9
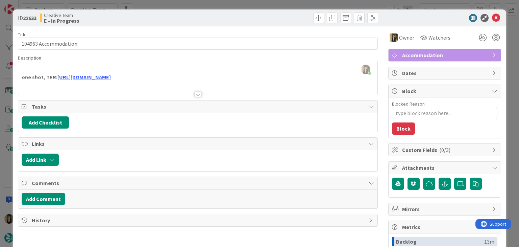
drag, startPoint x: 198, startPoint y: 92, endPoint x: 185, endPoint y: 85, distance: 14.2
click at [197, 92] on div at bounding box center [197, 94] width 7 height 5
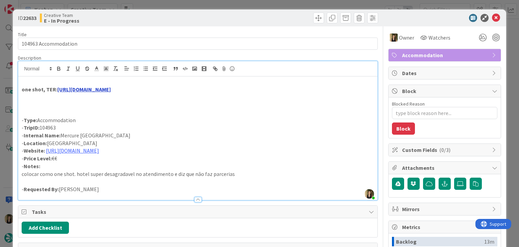
click at [111, 88] on link "https://sigav.tourtailors.com/#terceiro/view/116143" at bounding box center [83, 89] width 53 height 7
click at [125, 101] on link "https://sigav.tourtailors.com/#terceiro/view/116143" at bounding box center [101, 102] width 46 height 9
click at [124, 167] on p "- Notes:" at bounding box center [198, 166] width 352 height 8
drag, startPoint x: 161, startPoint y: 134, endPoint x: 99, endPoint y: 127, distance: 62.2
click at [62, 135] on p "- Internal Name: Mercure Paris Opera Grands Boulevards" at bounding box center [198, 136] width 352 height 8
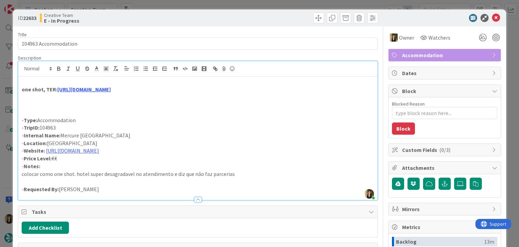
copy p "Mercure Paris Opera Grands Boulevards"
click at [99, 151] on link "https://all.accor.com/hotel/9688/index.fr.shtml" at bounding box center [72, 150] width 53 height 7
click at [104, 162] on link "https://all.accor.com/hotel/9688/index.fr.shtml" at bounding box center [82, 163] width 46 height 9
drag, startPoint x: 159, startPoint y: 134, endPoint x: 70, endPoint y: 133, distance: 88.6
click at [62, 133] on p "- Internal Name: Mercure Paris Opera Grands Boulevards" at bounding box center [198, 136] width 352 height 8
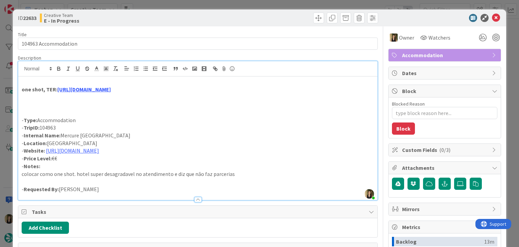
copy p "Mercure Paris Opera Grands Boulevards"
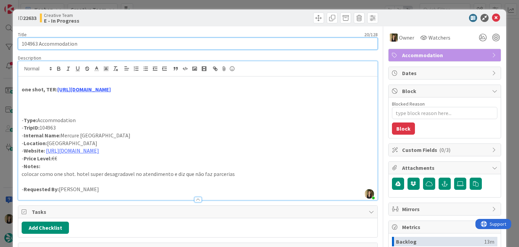
click at [30, 41] on input "104963 Accommodation" at bounding box center [198, 44] width 360 height 12
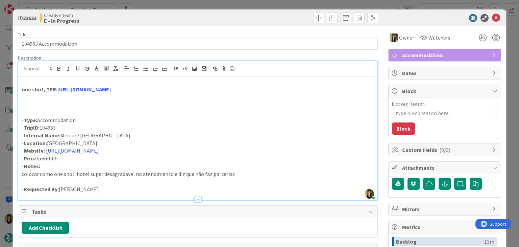
drag, startPoint x: 153, startPoint y: 136, endPoint x: 62, endPoint y: 134, distance: 90.6
click at [62, 135] on p "- Internal Name: Mercure Paris Opera Grands Boulevards" at bounding box center [198, 136] width 352 height 8
copy p "Mercure Paris Opera Grands Boulevards"
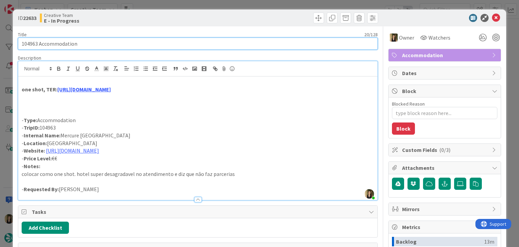
drag, startPoint x: 85, startPoint y: 41, endPoint x: 16, endPoint y: 41, distance: 69.0
click at [17, 41] on div "ID 22633 Creative Team E - In Progress Title 20 / 128 104963 Accommodation Desc…" at bounding box center [259, 181] width 493 height 344
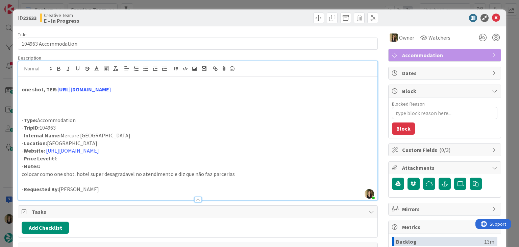
drag, startPoint x: 157, startPoint y: 137, endPoint x: 80, endPoint y: 135, distance: 76.4
click at [62, 135] on p "- Internal Name: Mercure Paris Opera Grands Boulevards" at bounding box center [198, 136] width 352 height 8
copy p "Mercure Paris Opera Grands Boulevards"
click at [191, 23] on div "Creative Team E - In Progress" at bounding box center [118, 18] width 157 height 11
click at [192, 7] on div "ID 22633 Creative Team E - In Progress Title 20 / 128 104963 Accommodation Desc…" at bounding box center [259, 123] width 519 height 247
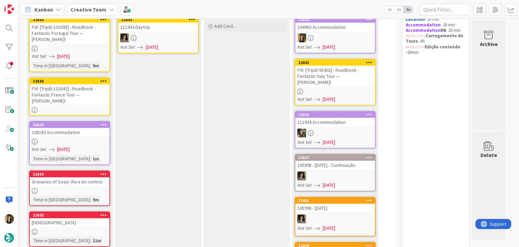
scroll to position [101, 0]
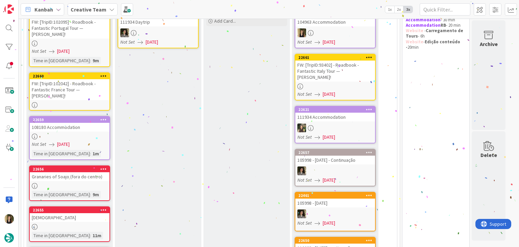
click at [101, 141] on div "Not Set [DATE]" at bounding box center [71, 144] width 78 height 7
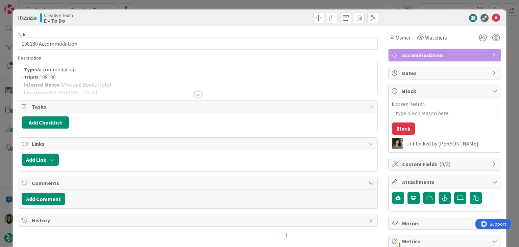
click at [196, 94] on div at bounding box center [197, 94] width 7 height 5
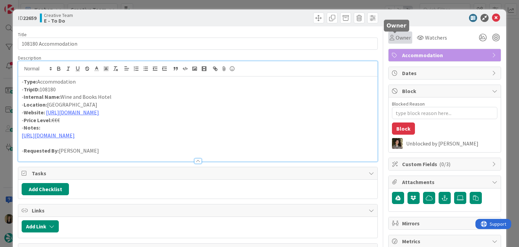
drag, startPoint x: 390, startPoint y: 34, endPoint x: 393, endPoint y: 43, distance: 8.6
click at [390, 34] on div "Owner" at bounding box center [400, 37] width 21 height 8
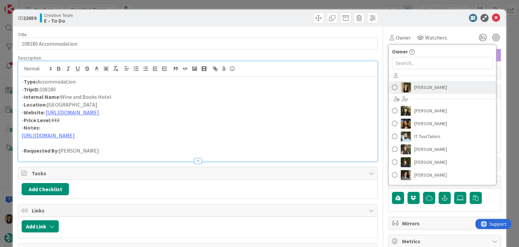
click at [423, 88] on span "[PERSON_NAME]" at bounding box center [430, 87] width 33 height 10
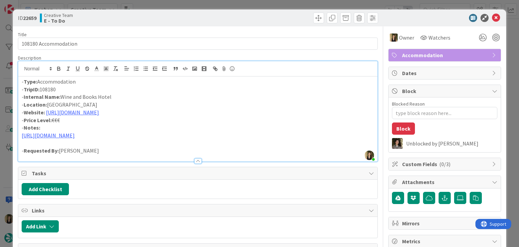
click at [231, 18] on div at bounding box center [289, 18] width 179 height 11
click at [236, 3] on div "ID 22659 Creative Team E - To Do Title 20 / 128 108180 Accommodation Descriptio…" at bounding box center [259, 123] width 519 height 247
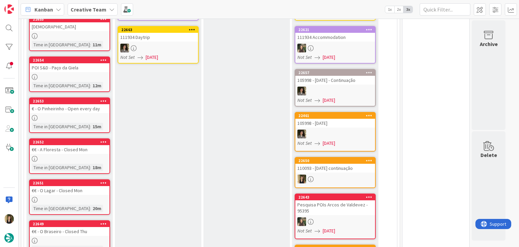
scroll to position [46, 0]
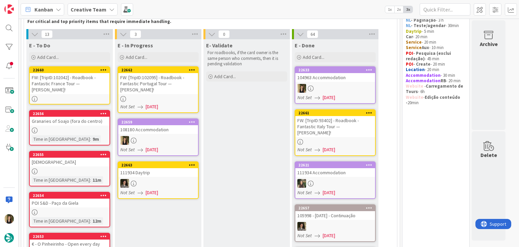
click at [183, 96] on div at bounding box center [158, 99] width 80 height 6
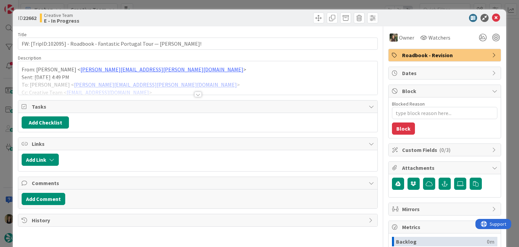
click at [196, 92] on div at bounding box center [197, 94] width 7 height 5
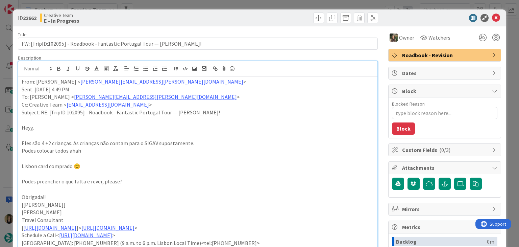
click at [187, 3] on div "ID 22662 Creative Team E - In Progress Title 71 / 128 FW: [TripID:102095] - Roa…" at bounding box center [259, 123] width 519 height 247
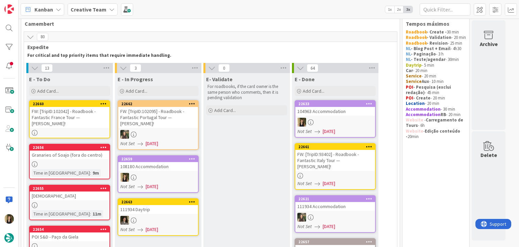
scroll to position [68, 0]
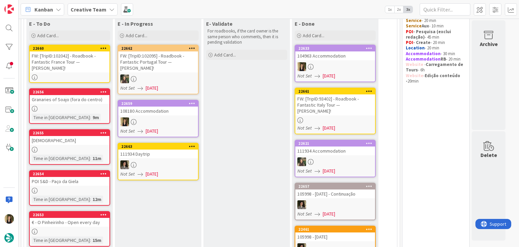
click at [179, 118] on div at bounding box center [158, 121] width 80 height 9
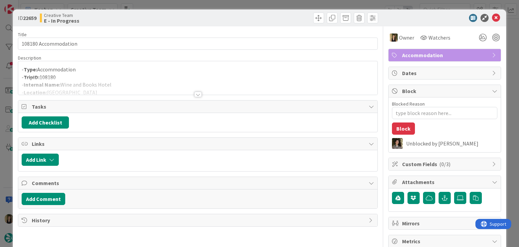
click at [194, 92] on div at bounding box center [197, 94] width 7 height 5
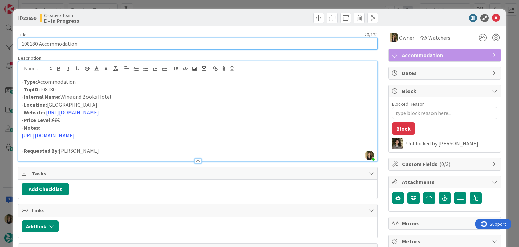
drag, startPoint x: 82, startPoint y: 42, endPoint x: 11, endPoint y: 42, distance: 71.7
click at [10, 42] on div "ID 22659 Creative Team E - In Progress Title 20 / 128 108180 Accommodation Desc…" at bounding box center [259, 123] width 519 height 247
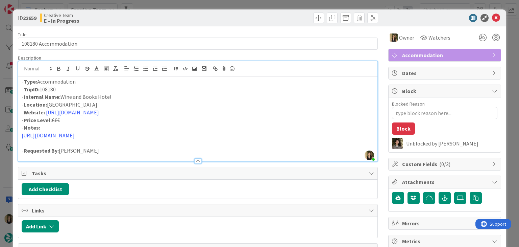
drag, startPoint x: 120, startPoint y: 95, endPoint x: 69, endPoint y: 99, distance: 51.6
click at [62, 97] on p "- Internal Name: Wine and Books Hotel" at bounding box center [198, 97] width 352 height 8
copy p "Wine and Books Hotel"
click at [99, 112] on link "[URL][DOMAIN_NAME]" at bounding box center [72, 112] width 53 height 7
click at [98, 125] on link "https://lisboa.winebookshotels.com/en" at bounding box center [74, 125] width 46 height 9
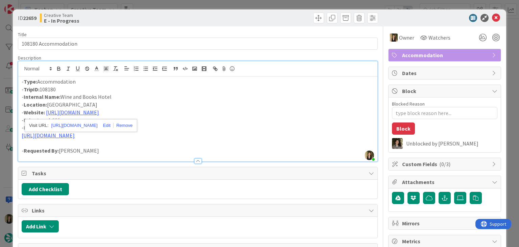
click at [184, 105] on p "- Location: Lisbon" at bounding box center [198, 105] width 352 height 8
drag, startPoint x: 116, startPoint y: 95, endPoint x: 88, endPoint y: 93, distance: 27.5
click at [61, 99] on p "- Internal Name: Wine and Books Hotel" at bounding box center [198, 97] width 352 height 8
copy p "Wine and Books Hotel"
type textarea "x"
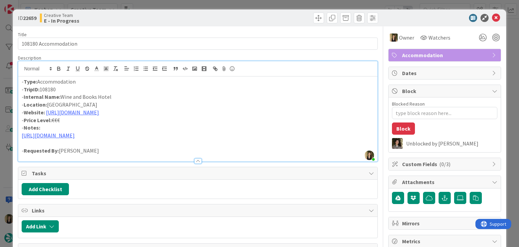
click at [134, 14] on div "Creative Team E - In Progress" at bounding box center [118, 18] width 157 height 11
click at [143, 5] on div "ID 22659 Creative Team E - In Progress Title 20 / 128 108180 Accommodation Desc…" at bounding box center [259, 123] width 519 height 247
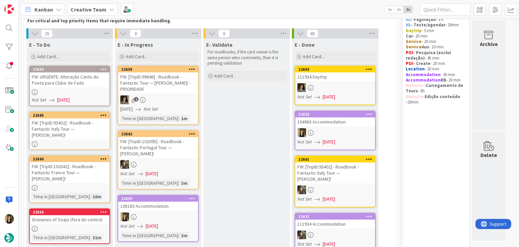
scroll to position [68, 0]
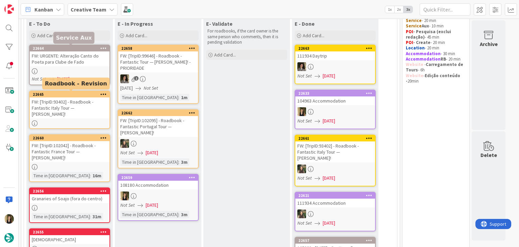
click at [83, 108] on div "FW: [TripID:93402] - Roadbook - Fantastic Italy Tour — [PERSON_NAME]!" at bounding box center [70, 107] width 80 height 21
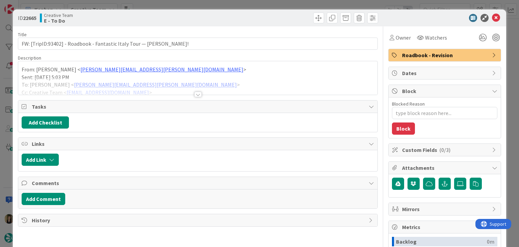
click at [200, 94] on div at bounding box center [197, 85] width 359 height 17
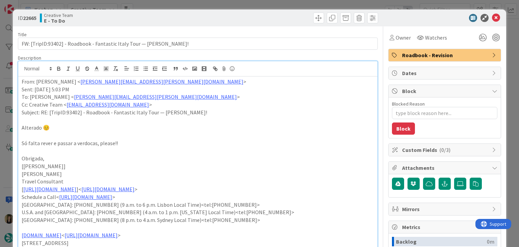
click at [211, 2] on div "ID 22665 Creative Team E - To Do Title 68 / 128 FW: [TripID:93402] - Roadbook -…" at bounding box center [259, 123] width 519 height 247
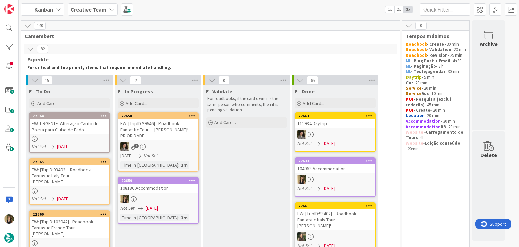
click at [97, 126] on div "FW: URGENTE: Alteração Canto do Poeta para Clube de Fado" at bounding box center [70, 126] width 80 height 15
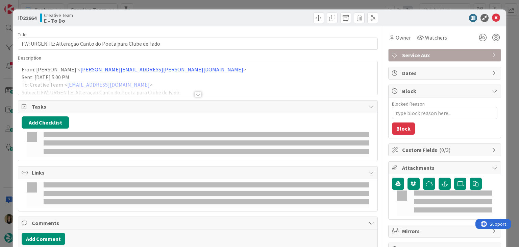
type textarea "x"
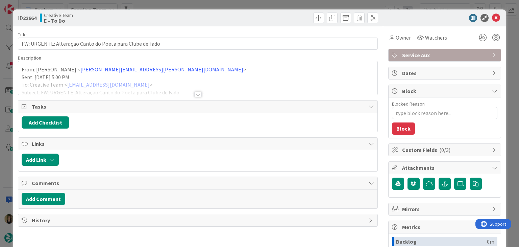
click at [197, 93] on div at bounding box center [197, 94] width 7 height 5
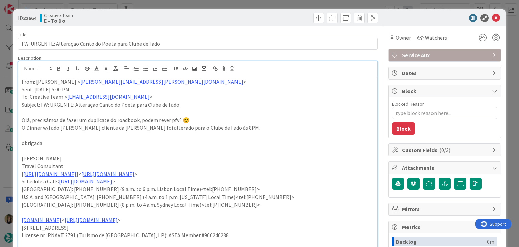
click at [207, 3] on div "ID 22664 Creative Team E - To Do Title 56 / 128 FW: URGENTE: Alteração Canto do…" at bounding box center [259, 123] width 519 height 247
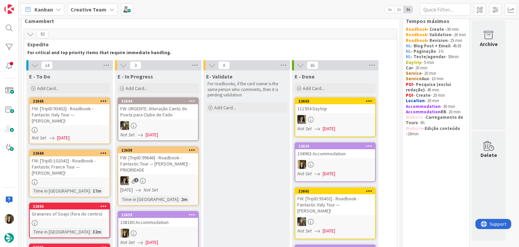
scroll to position [68, 0]
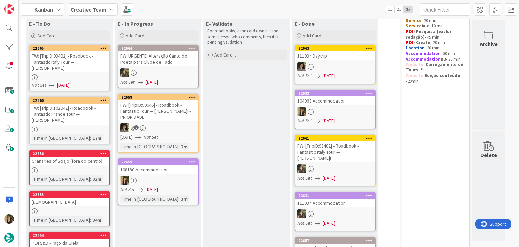
click at [180, 186] on div "Not Set [DATE]" at bounding box center [159, 189] width 78 height 7
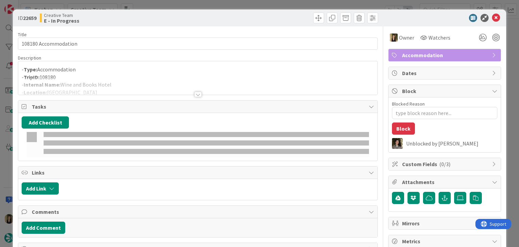
click at [140, 71] on p "- Type: Accommodation" at bounding box center [198, 70] width 352 height 8
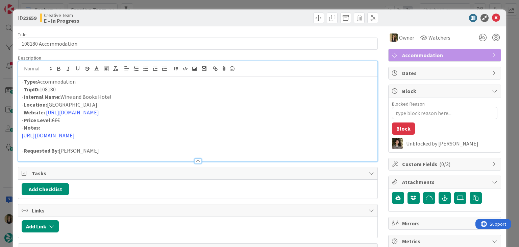
drag, startPoint x: 121, startPoint y: 98, endPoint x: 61, endPoint y: 96, distance: 59.5
click at [62, 96] on p "- Internal Name: Wine and Books Hotel" at bounding box center [198, 97] width 352 height 8
copy p "Wine and Books Hotel"
click at [75, 134] on link "[URL][DOMAIN_NAME]" at bounding box center [48, 135] width 53 height 7
click at [73, 149] on link "[URL][DOMAIN_NAME]" at bounding box center [50, 148] width 46 height 9
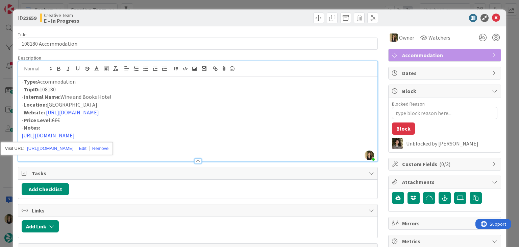
drag, startPoint x: 116, startPoint y: 97, endPoint x: 77, endPoint y: 94, distance: 39.4
click at [61, 98] on p "- Internal Name: Wine and Books Hotel" at bounding box center [198, 97] width 352 height 8
copy p "Wine and Books Hotel"
click at [162, 14] on div "Creative Team E - In Progress" at bounding box center [118, 18] width 157 height 11
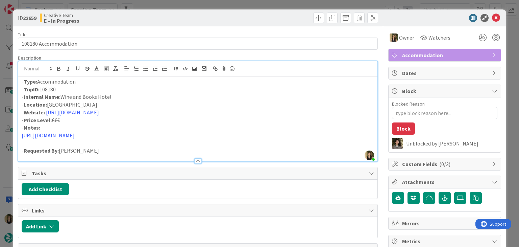
click at [162, 3] on div "ID 22659 Creative Team E - In Progress Title 20 / 128 108180 Accommodation Desc…" at bounding box center [259, 123] width 519 height 247
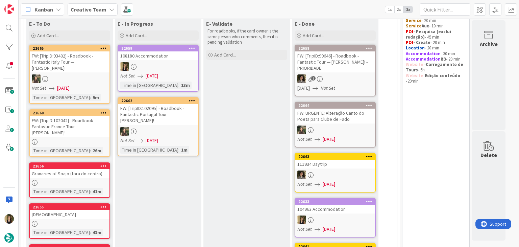
click at [168, 68] on div at bounding box center [158, 66] width 80 height 9
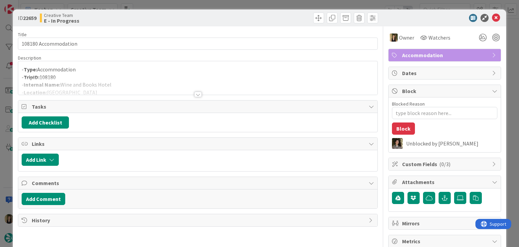
click at [220, 17] on div at bounding box center [289, 18] width 179 height 11
click at [218, 4] on div "ID 22659 Creative Team E - In Progress Title 20 / 128 108180 Accommodation Desc…" at bounding box center [259, 123] width 519 height 247
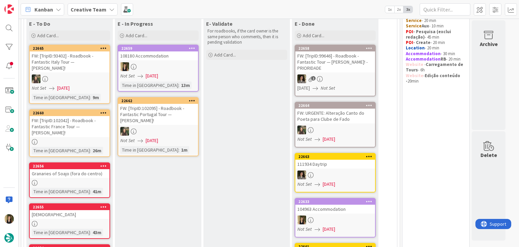
click at [188, 70] on div at bounding box center [158, 66] width 80 height 9
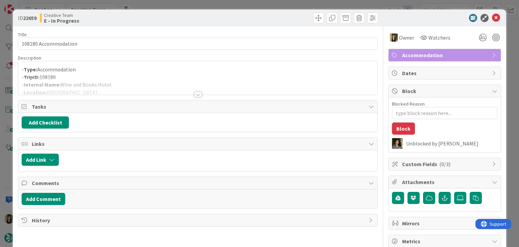
click at [200, 95] on div "Title 20 / 128 108180 Accommodation Description - Type: Accommodation - TripID:…" at bounding box center [198, 194] width 360 height 336
drag, startPoint x: 156, startPoint y: 18, endPoint x: 159, endPoint y: 4, distance: 15.0
click at [156, 18] on div "Creative Team E - In Progress" at bounding box center [118, 18] width 157 height 11
click at [160, 3] on div "ID 22659 Creative Team E - In Progress Title 20 / 128 108180 Accommodation Desc…" at bounding box center [259, 123] width 519 height 247
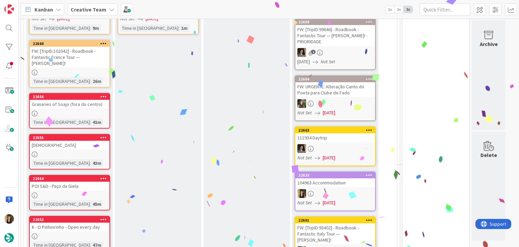
scroll to position [51, 0]
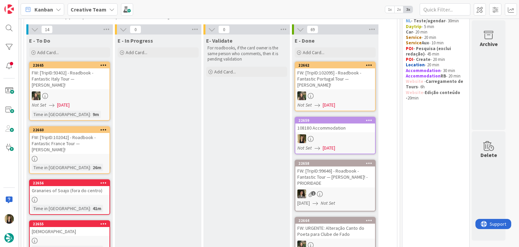
click at [98, 156] on div at bounding box center [70, 159] width 80 height 6
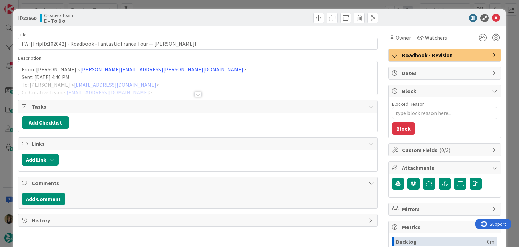
click at [200, 98] on div "Title 74 / 128 FW: [TripID:102042] - Roadbook - Fantastic France Tour — [PERSON…" at bounding box center [198, 187] width 360 height 322
click at [196, 94] on div at bounding box center [197, 94] width 7 height 5
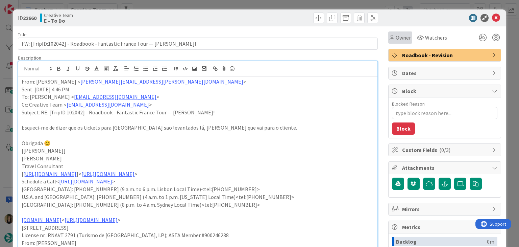
click at [398, 38] on span "Owner" at bounding box center [403, 37] width 15 height 8
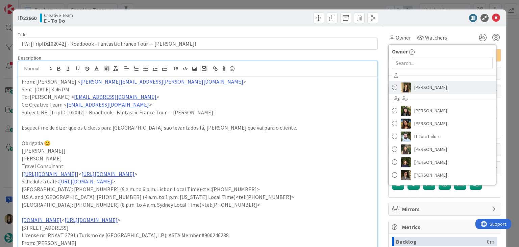
drag, startPoint x: 427, startPoint y: 90, endPoint x: 351, endPoint y: 48, distance: 87.2
click at [427, 89] on span "[PERSON_NAME]" at bounding box center [430, 87] width 33 height 10
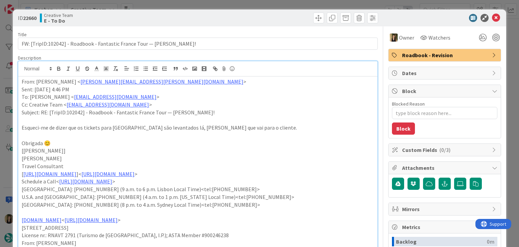
drag, startPoint x: 272, startPoint y: 17, endPoint x: 270, endPoint y: 2, distance: 15.3
click at [270, 15] on div at bounding box center [289, 18] width 179 height 11
click at [234, 2] on div "ID 22660 Creative Team E - To Do Title 74 / 128 FW: [TripID:102042] - Roadbook …" at bounding box center [259, 123] width 519 height 247
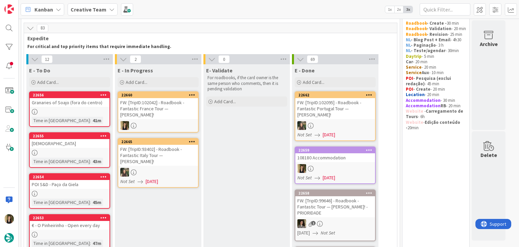
click at [176, 124] on div at bounding box center [158, 125] width 80 height 9
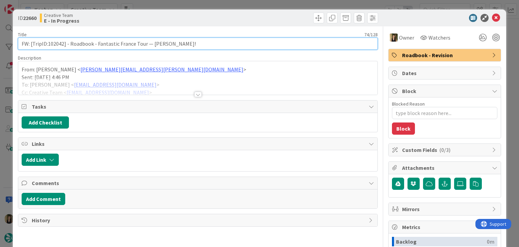
click at [55, 40] on input "FW: [TripID:102042] - Roadbook - Fantastic France Tour — [PERSON_NAME]!" at bounding box center [198, 44] width 360 height 12
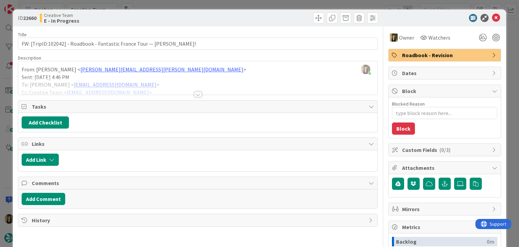
click at [197, 93] on div at bounding box center [197, 94] width 7 height 5
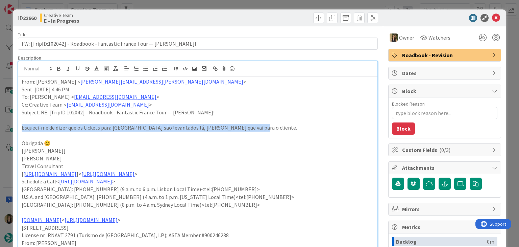
drag, startPoint x: 251, startPoint y: 127, endPoint x: 20, endPoint y: 128, distance: 230.9
copy p "Esqueci-me de dizer que os tickets para [GEOGRAPHIC_DATA] são levantados lá, [P…"
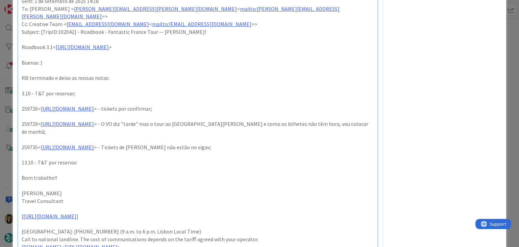
scroll to position [440, 0]
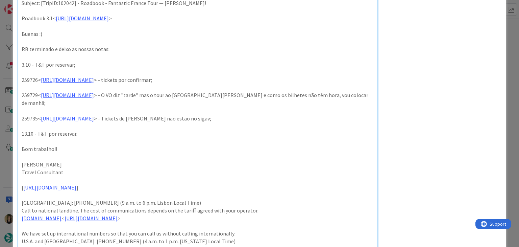
click at [188, 138] on p at bounding box center [198, 142] width 352 height 8
click at [94, 76] on link "[URL][DOMAIN_NAME]" at bounding box center [67, 79] width 53 height 7
click at [113, 87] on link "[URL][DOMAIN_NAME]" at bounding box center [92, 85] width 46 height 9
click at [134, 122] on p at bounding box center [198, 126] width 352 height 8
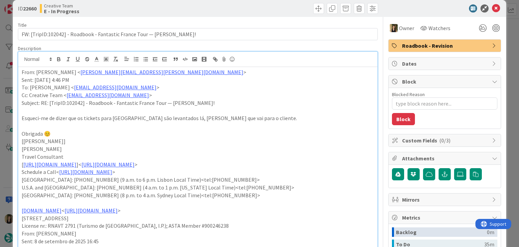
scroll to position [0, 0]
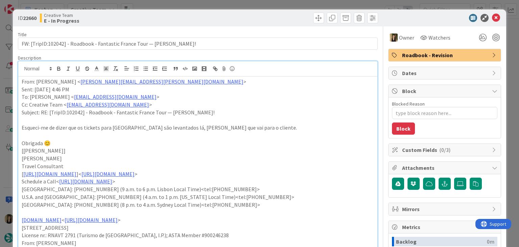
click at [250, 5] on div "ID 22660 Creative Team E - In Progress Title 74 / 128 FW: [TripID:102042] - Roa…" at bounding box center [259, 123] width 519 height 247
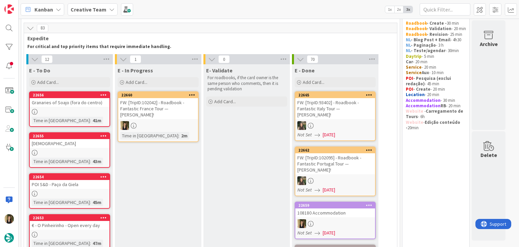
click at [187, 121] on div at bounding box center [158, 125] width 80 height 9
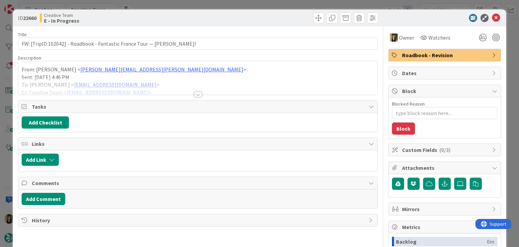
type textarea "x"
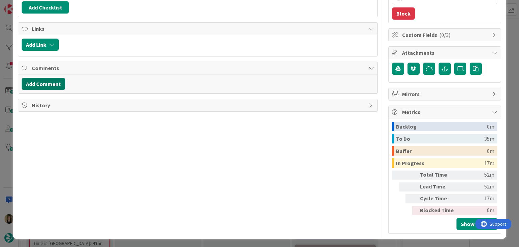
click at [51, 84] on button "Add Comment" at bounding box center [44, 84] width 44 height 12
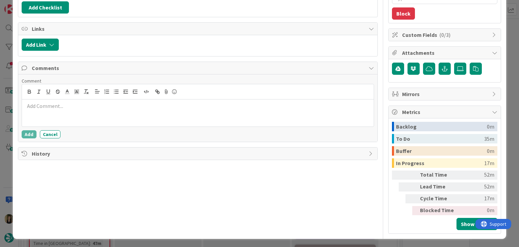
click at [85, 115] on div at bounding box center [198, 112] width 352 height 27
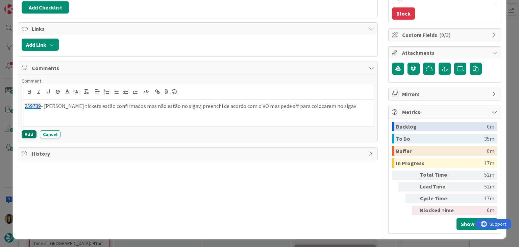
click at [29, 135] on button "Add" at bounding box center [29, 134] width 15 height 8
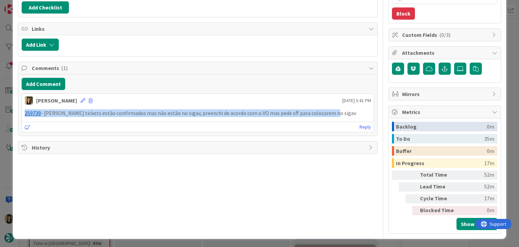
drag, startPoint x: 326, startPoint y: 114, endPoint x: 23, endPoint y: 113, distance: 303.3
click at [9, 115] on div "ID 22660 Creative Team E - In Progress Title 74 / 128 FW: [TripID:102042] - Roa…" at bounding box center [259, 123] width 519 height 247
copy p "259739 - [PERSON_NAME] tickets estão confirmados mas não estão no sigav, preenc…"
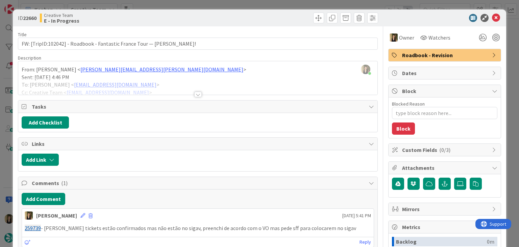
click at [238, 16] on div at bounding box center [289, 18] width 179 height 11
click at [240, 3] on div "ID 22660 Creative Team E - In Progress Title 74 / 128 FW: [TripID:102042] - Roa…" at bounding box center [259, 123] width 519 height 247
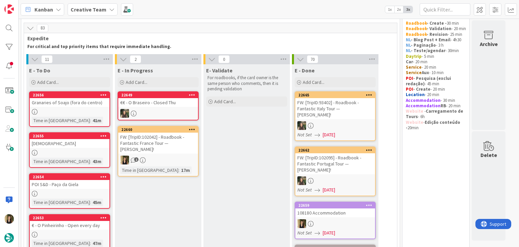
click at [176, 165] on link "22660 FW: [TripID:102042] - Roadbook - Fantastic France Tour — [PERSON_NAME]! 1…" at bounding box center [158, 151] width 81 height 51
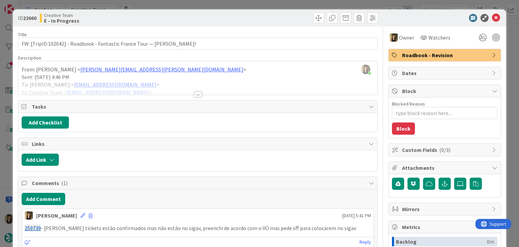
drag, startPoint x: 264, startPoint y: 7, endPoint x: 262, endPoint y: 4, distance: 3.7
click at [264, 7] on div "ID 22660 Creative Team E - In Progress Title 74 / 128 FW: [TripID:102042] - Roa…" at bounding box center [259, 123] width 519 height 247
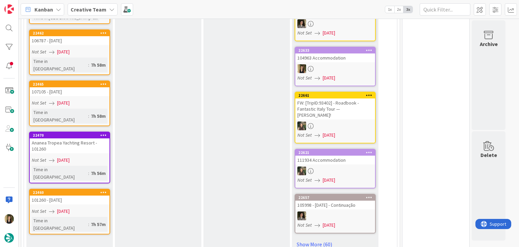
scroll to position [237, 0]
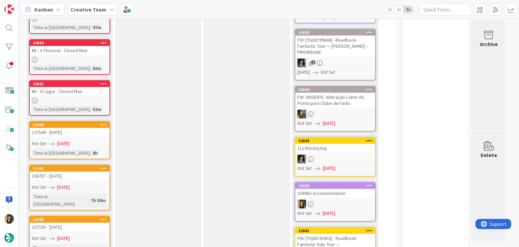
click at [102, 143] on div "Not Set [DATE]" at bounding box center [71, 143] width 78 height 7
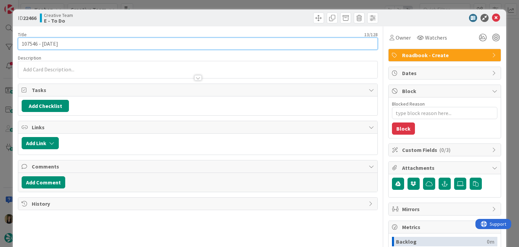
click at [31, 44] on input "107546 - [DATE]" at bounding box center [198, 44] width 360 height 12
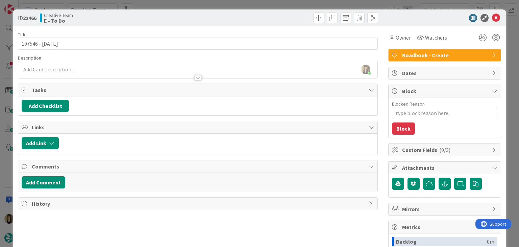
drag, startPoint x: 126, startPoint y: 18, endPoint x: 144, endPoint y: 6, distance: 21.3
click at [127, 17] on div "Creative Team E - To Do" at bounding box center [118, 18] width 157 height 11
click at [145, 6] on div "ID 22466 Creative Team E - To Do Title 13 / 128 107546 - [DATE] Description [PE…" at bounding box center [259, 123] width 519 height 247
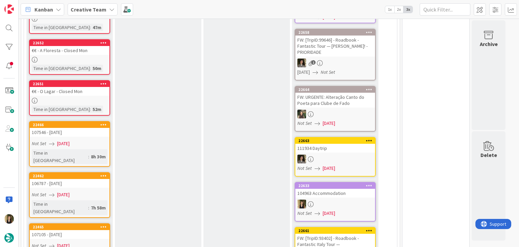
click at [93, 179] on div "106787 - [DATE]" at bounding box center [70, 183] width 80 height 9
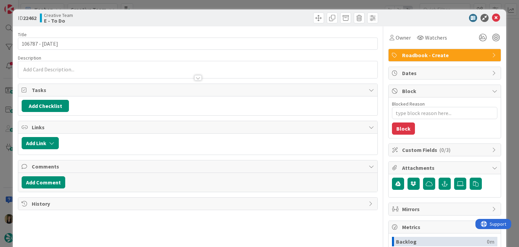
click at [31, 67] on p at bounding box center [198, 70] width 352 height 8
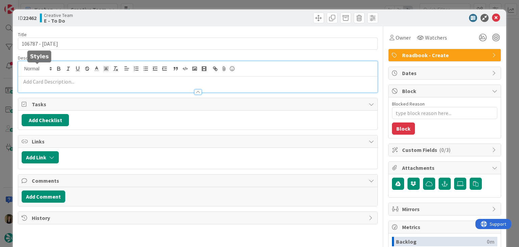
drag, startPoint x: 31, startPoint y: 67, endPoint x: 31, endPoint y: 55, distance: 12.2
click at [31, 67] on span at bounding box center [37, 69] width 33 height 8
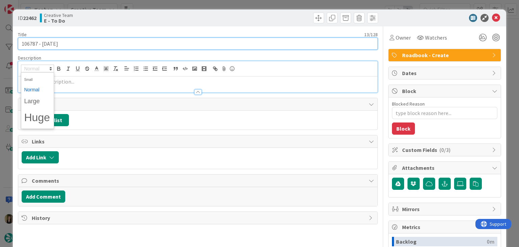
click at [30, 45] on input "106787 - [DATE]" at bounding box center [198, 44] width 360 height 12
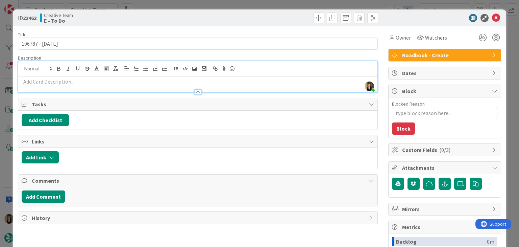
click at [140, 18] on div "Creative Team E - To Do" at bounding box center [118, 18] width 157 height 11
click at [153, 5] on div "ID 22462 Creative Team E - To Do Title 13 / 128 106787 - [DATE] Description [PE…" at bounding box center [259, 123] width 519 height 247
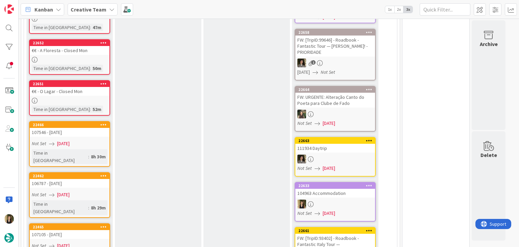
scroll to position [338, 0]
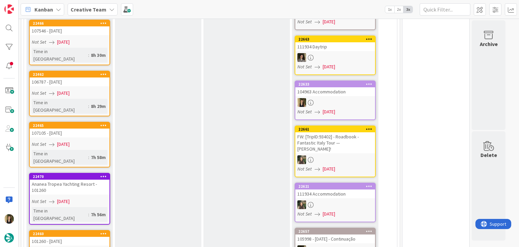
click at [88, 131] on link "22465 107105 - [DATE] Not Set [DATE] Time in [GEOGRAPHIC_DATA] : 7h 58m" at bounding box center [69, 145] width 81 height 46
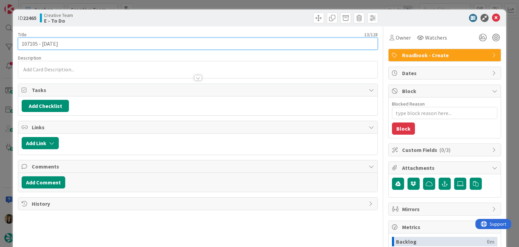
click at [28, 42] on input "107105 - [DATE]" at bounding box center [198, 44] width 360 height 12
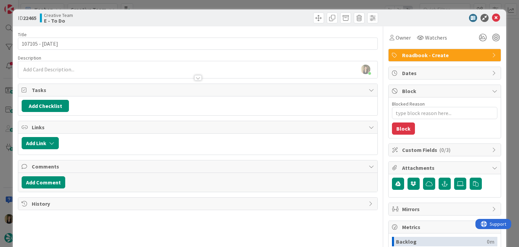
click at [193, 7] on div "ID 22465 Creative Team E - To Do Title 13 / 128 107105 - [DATE] Description [PE…" at bounding box center [259, 123] width 519 height 247
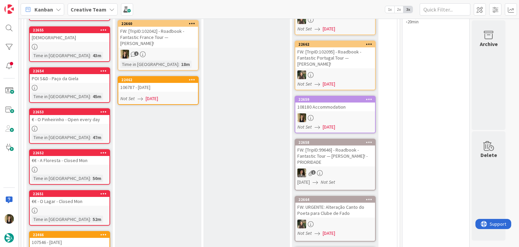
scroll to position [126, 0]
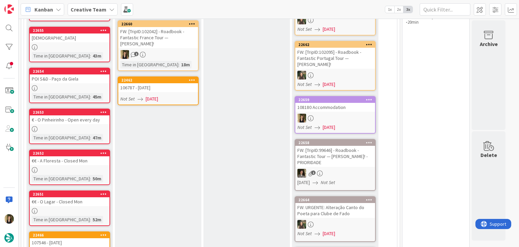
click at [170, 95] on div "Not Set [DATE]" at bounding box center [159, 98] width 78 height 7
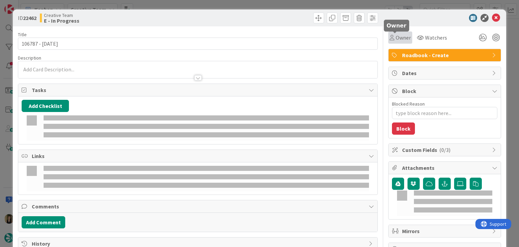
click at [403, 37] on span "Owner" at bounding box center [403, 37] width 15 height 8
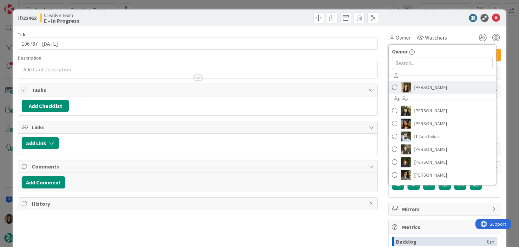
click at [415, 82] on span "[PERSON_NAME]" at bounding box center [430, 87] width 33 height 10
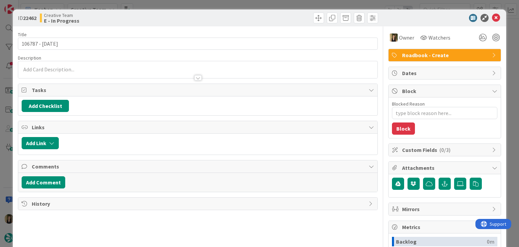
drag, startPoint x: 256, startPoint y: 14, endPoint x: 256, endPoint y: 6, distance: 7.5
click at [256, 14] on div at bounding box center [289, 18] width 179 height 11
click at [256, 3] on div "ID 22462 Creative Team E - In Progress Title 13 / 128 106787 - [DATE] Descripti…" at bounding box center [259, 123] width 519 height 247
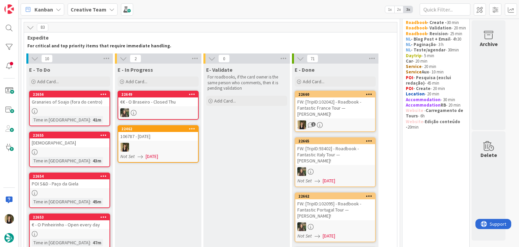
click at [176, 145] on div at bounding box center [158, 147] width 80 height 9
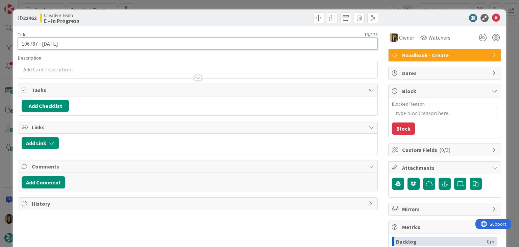
click at [28, 44] on input "106787 - [DATE]" at bounding box center [198, 44] width 360 height 12
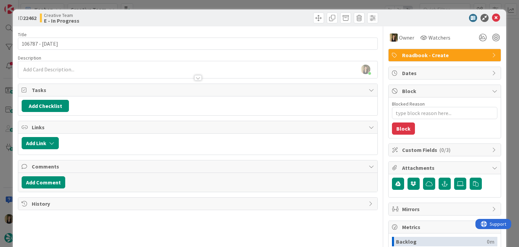
type textarea "x"
click at [109, 72] on div at bounding box center [197, 74] width 359 height 7
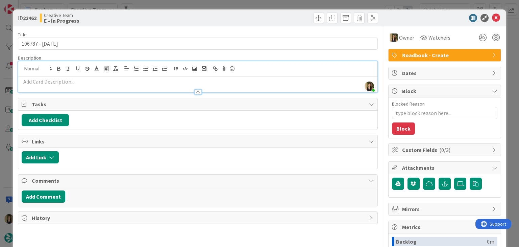
click at [94, 77] on div at bounding box center [197, 84] width 359 height 16
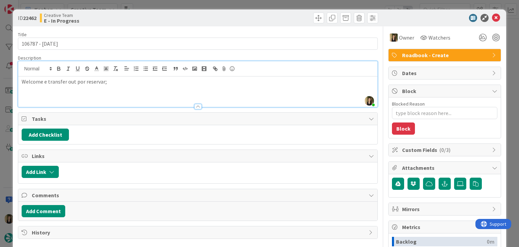
drag, startPoint x: 164, startPoint y: 14, endPoint x: 158, endPoint y: 0, distance: 14.9
click at [164, 14] on div "Creative Team E - In Progress" at bounding box center [118, 18] width 157 height 11
click at [274, 11] on div "ID 22462 Creative Team E - In Progress" at bounding box center [259, 17] width 493 height 17
click at [274, 3] on div "ID 22462 Creative Team E - In Progress Title 13 / 128 106787 - [DATE] Descripti…" at bounding box center [259, 123] width 519 height 247
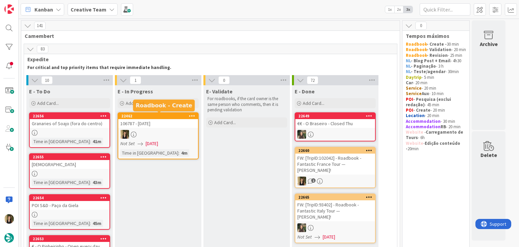
click at [179, 134] on div at bounding box center [158, 134] width 80 height 9
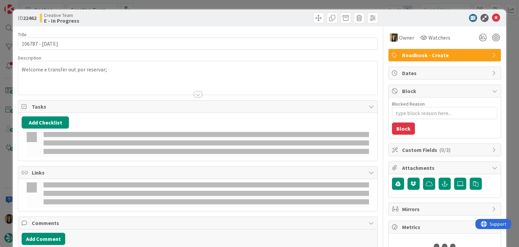
type textarea "x"
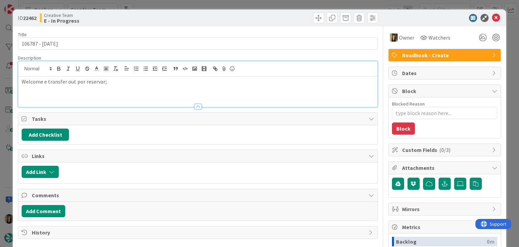
drag, startPoint x: 119, startPoint y: 67, endPoint x: 123, endPoint y: 69, distance: 4.2
click at [119, 67] on div "Welcome e transfer out por reservar;" at bounding box center [197, 84] width 359 height 46
paste div
drag, startPoint x: 222, startPoint y: 17, endPoint x: 223, endPoint y: 6, distance: 11.2
click at [222, 15] on div at bounding box center [289, 18] width 179 height 11
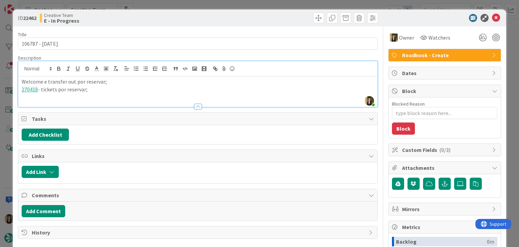
click at [223, 6] on div "ID 22462 Creative Team E - In Progress Title 13 / 128 106787 - [DATE] Descripti…" at bounding box center [259, 123] width 519 height 247
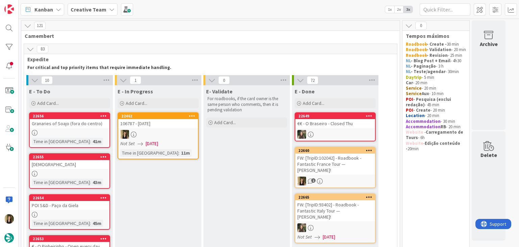
click at [183, 140] on div "Not Set [DATE]" at bounding box center [159, 143] width 78 height 7
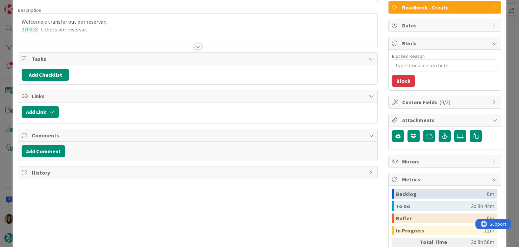
type textarea "x"
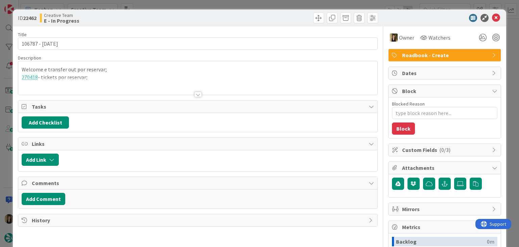
drag, startPoint x: 289, startPoint y: 16, endPoint x: 287, endPoint y: 8, distance: 8.6
click at [289, 15] on div at bounding box center [289, 18] width 179 height 11
drag, startPoint x: 287, startPoint y: 7, endPoint x: 277, endPoint y: 12, distance: 10.9
click at [286, 7] on div "ID 22462 Creative Team E - In Progress Title 13 / 128 106787 - [DATE] Descripti…" at bounding box center [259, 123] width 519 height 247
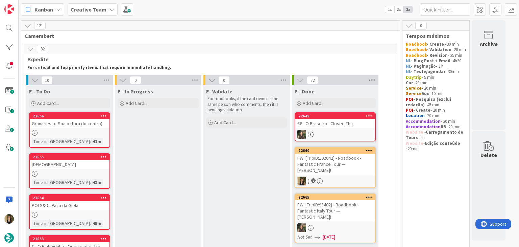
click at [370, 80] on icon at bounding box center [372, 80] width 9 height 10
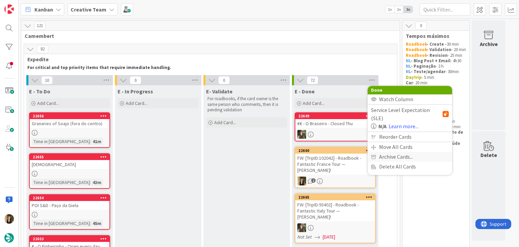
click at [400, 152] on span "Archive Cards..." at bounding box center [396, 157] width 34 height 10
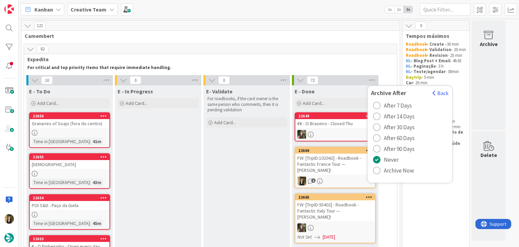
click at [398, 170] on span "Archive Now" at bounding box center [399, 170] width 30 height 10
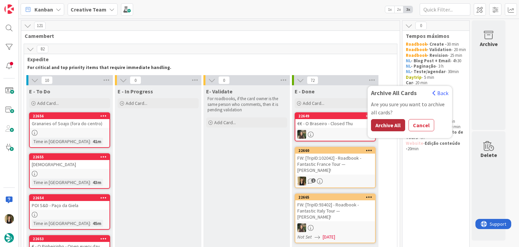
click at [390, 124] on button "Archive All" at bounding box center [388, 125] width 34 height 12
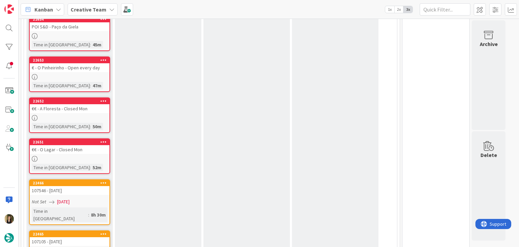
scroll to position [101, 0]
